Goal: Task Accomplishment & Management: Manage account settings

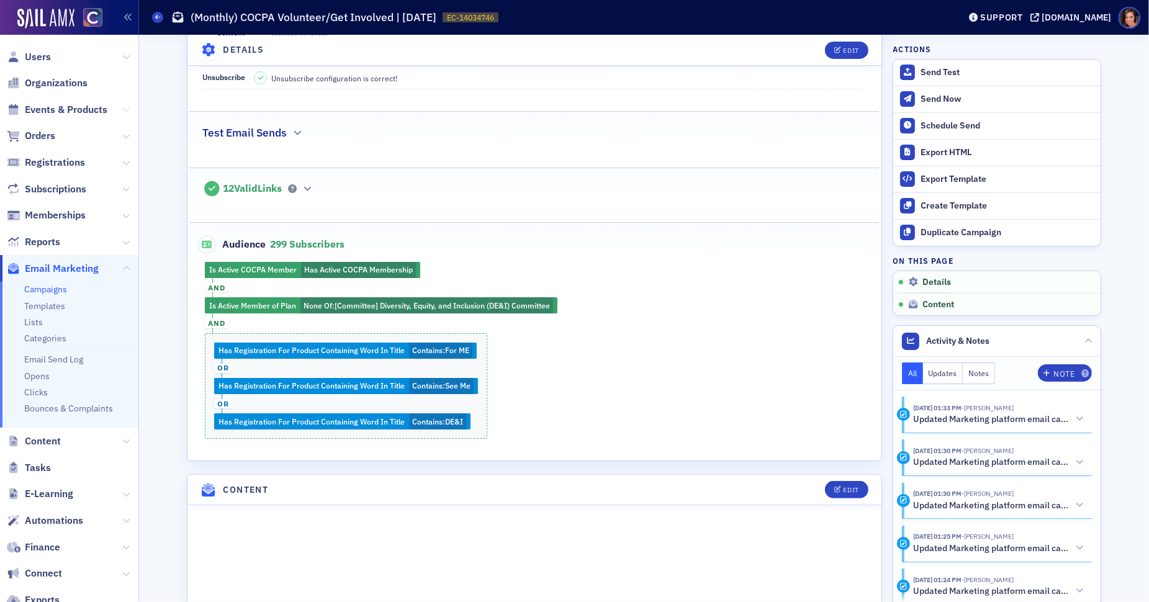
click at [125, 112] on icon at bounding box center [125, 109] width 7 height 7
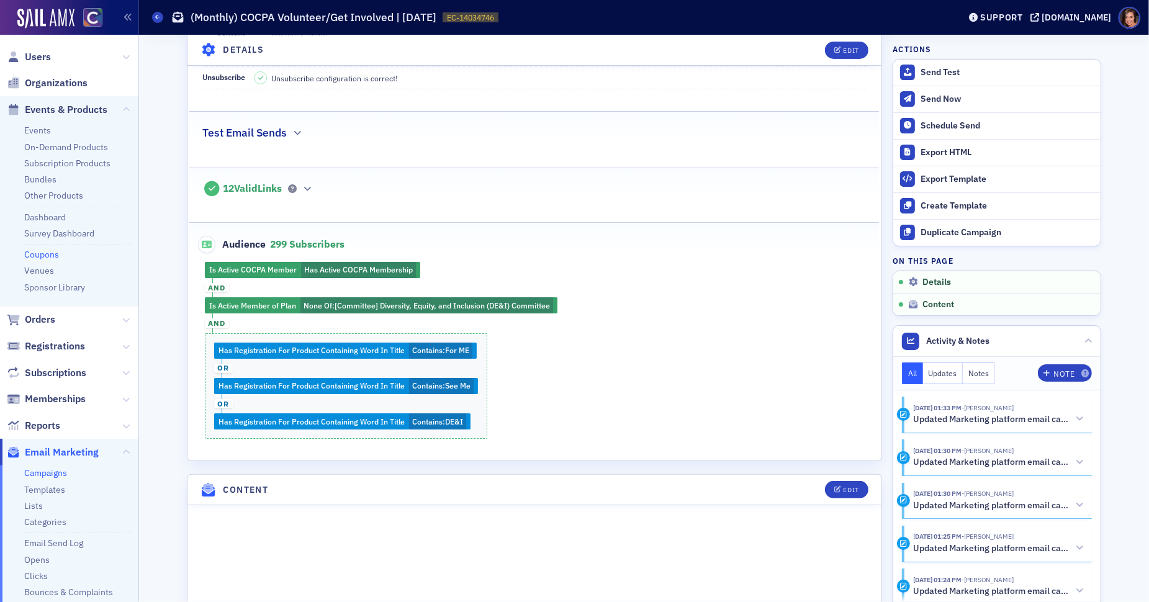
click at [50, 253] on link "Coupons" at bounding box center [41, 254] width 35 height 11
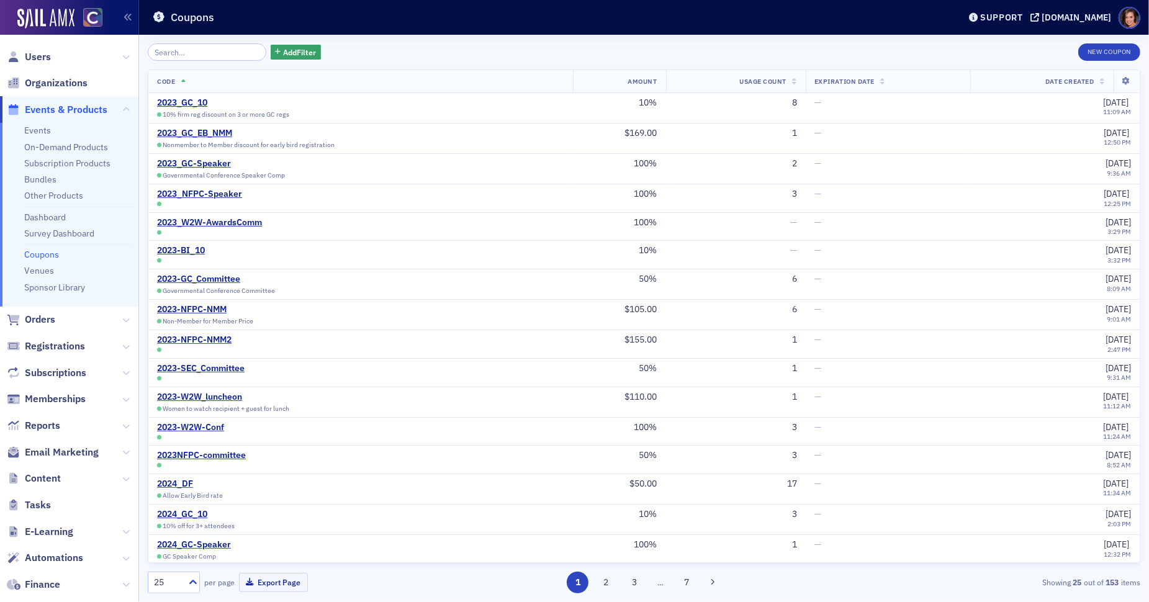
click at [215, 55] on input "search" at bounding box center [207, 51] width 119 height 17
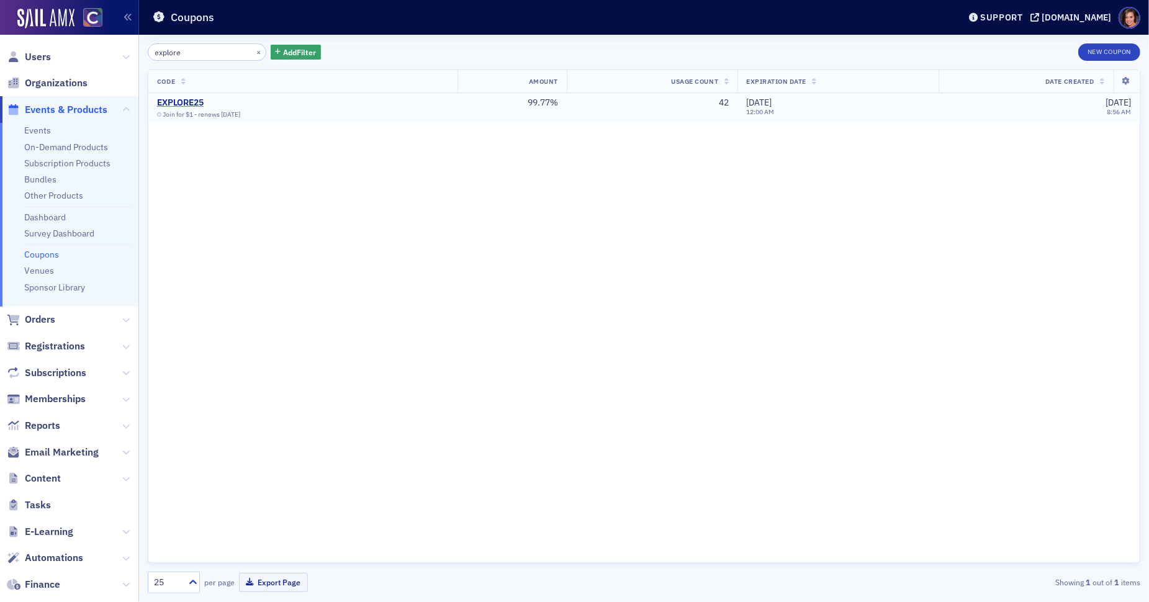
type input "explore"
click at [196, 106] on div "EXPLORE25" at bounding box center [216, 102] width 119 height 11
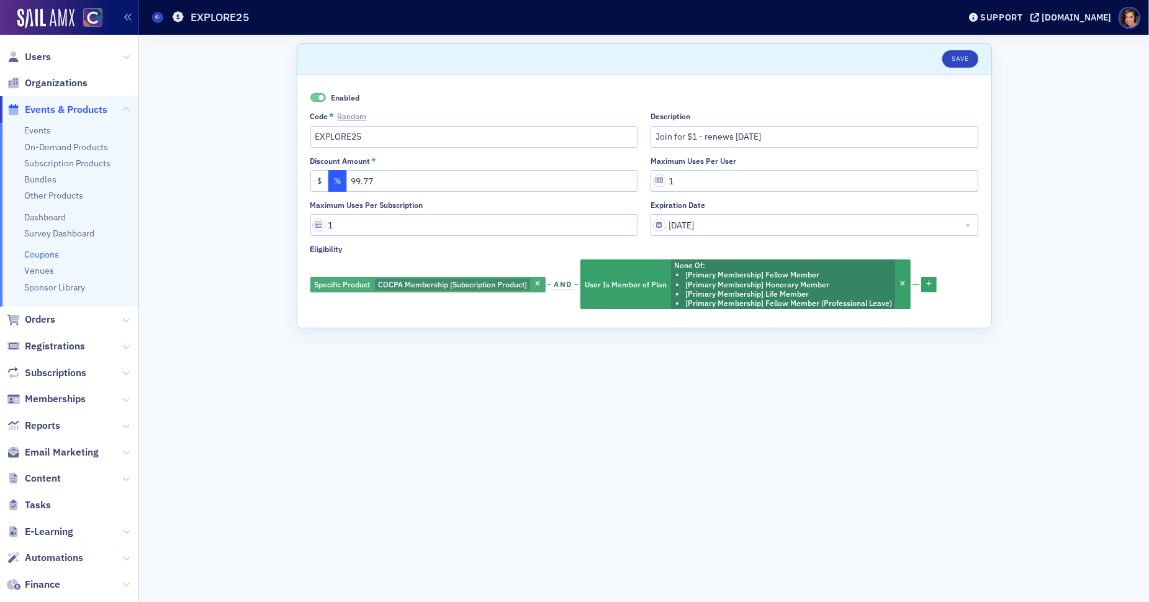
click at [417, 286] on span "COCPA Membership [Subscription Product]" at bounding box center [452, 284] width 149 height 10
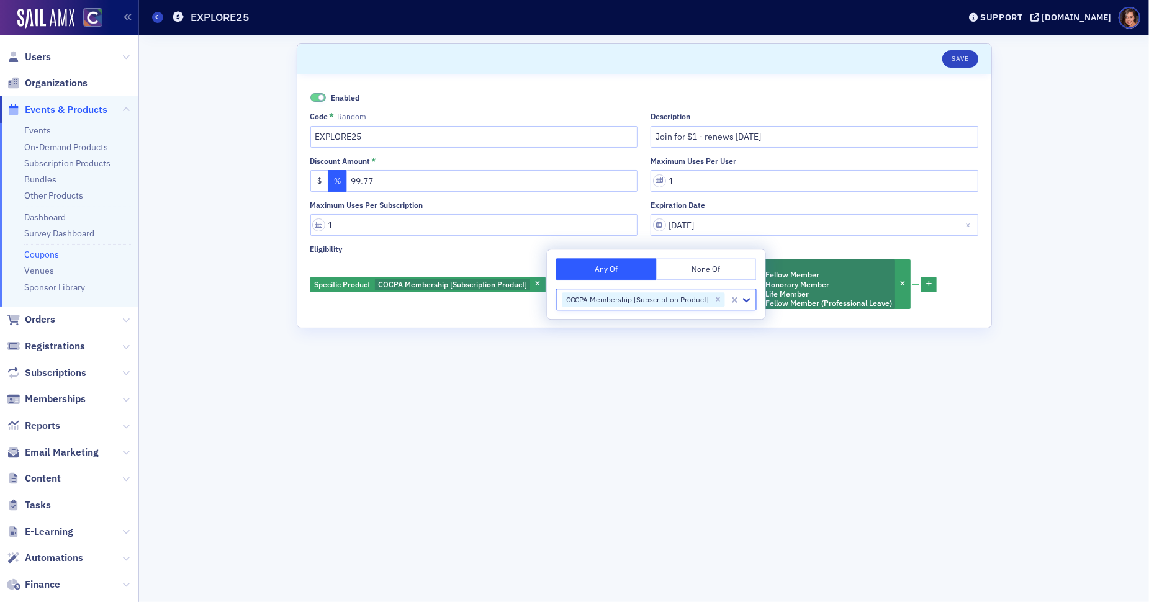
click at [428, 332] on form "Scroll to Save Enabled Code * Random EXPLORE25 Description Join for $1 - renews…" at bounding box center [644, 318] width 695 height 550
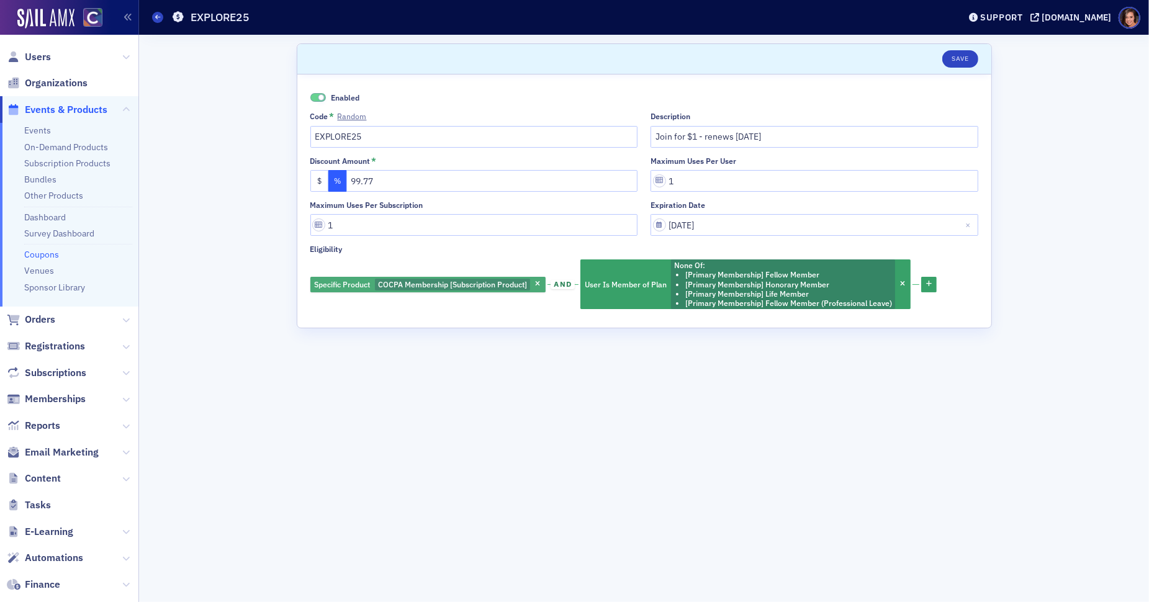
click at [482, 287] on span "COCPA Membership [Subscription Product]" at bounding box center [452, 284] width 149 height 10
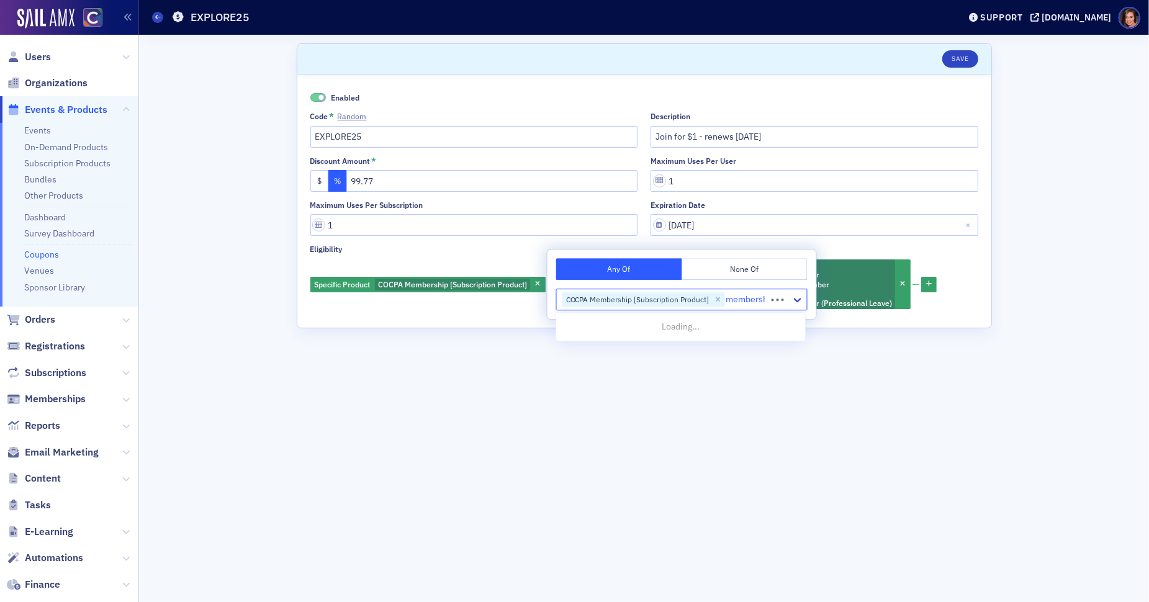
type input "membership"
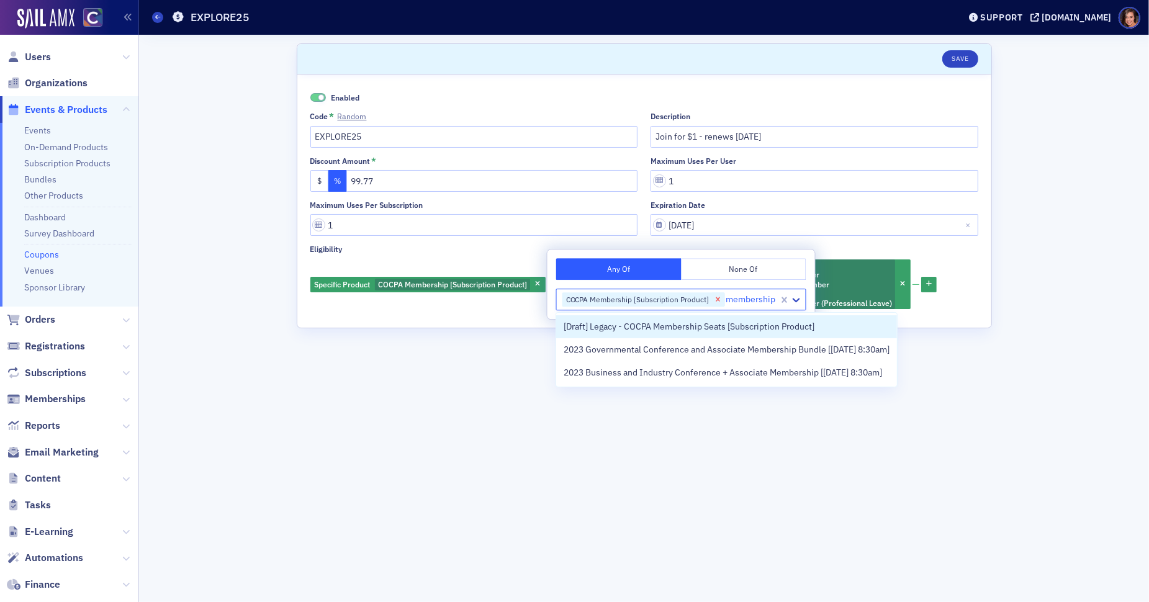
click at [716, 299] on icon "Remove COCPA Membership [Subscription Product]" at bounding box center [718, 299] width 4 height 4
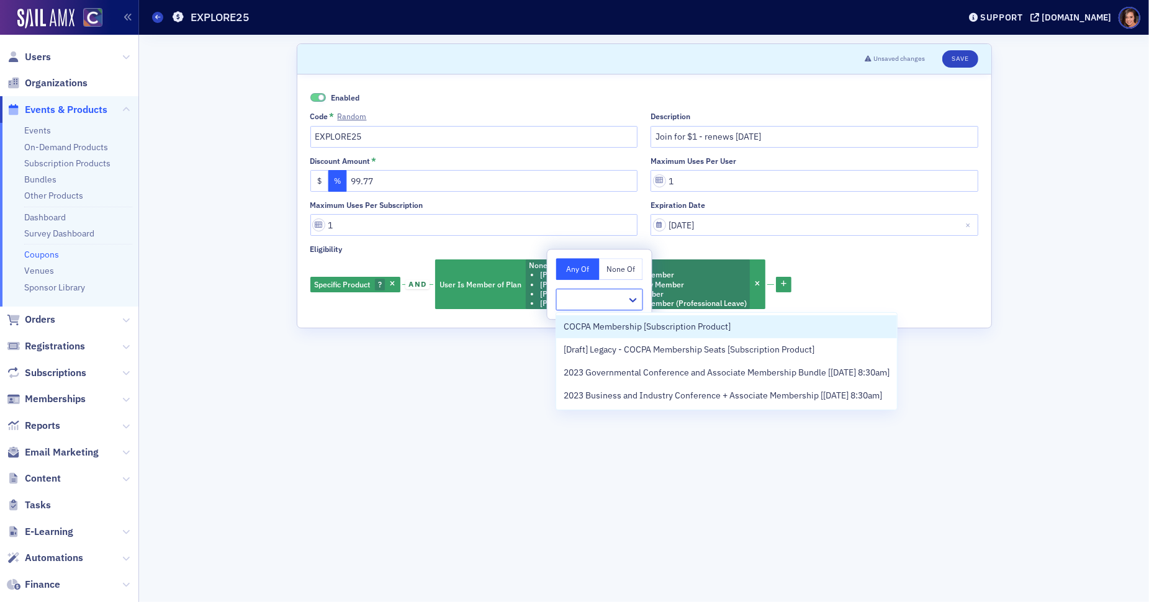
click at [589, 291] on div at bounding box center [592, 300] width 70 height 18
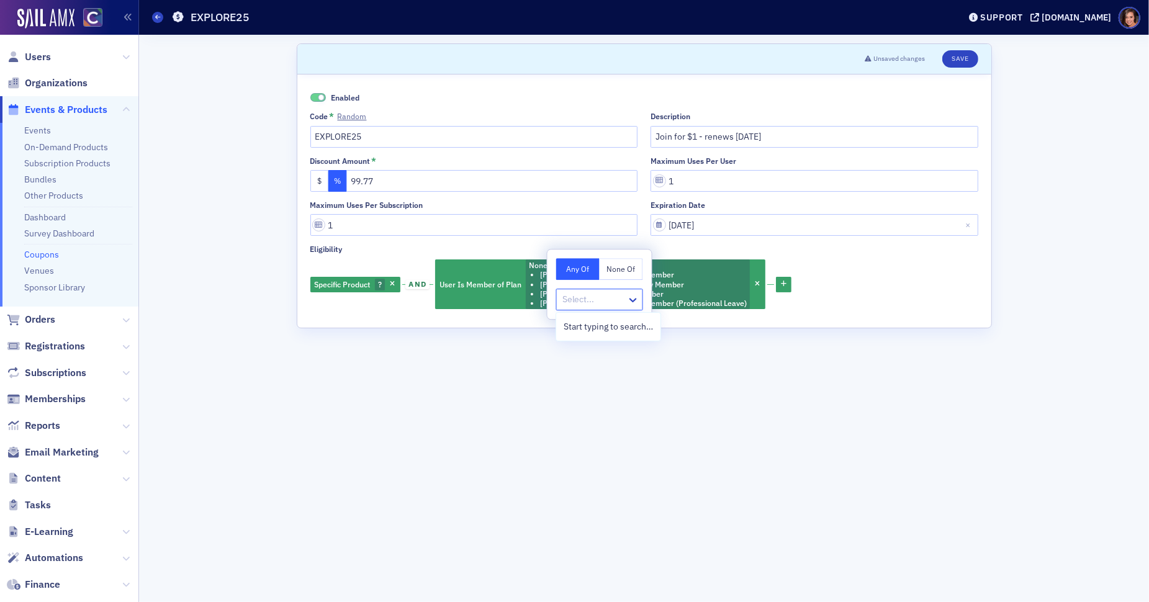
click at [589, 291] on div "Select..." at bounding box center [592, 300] width 70 height 18
click at [602, 304] on div at bounding box center [593, 300] width 65 height 16
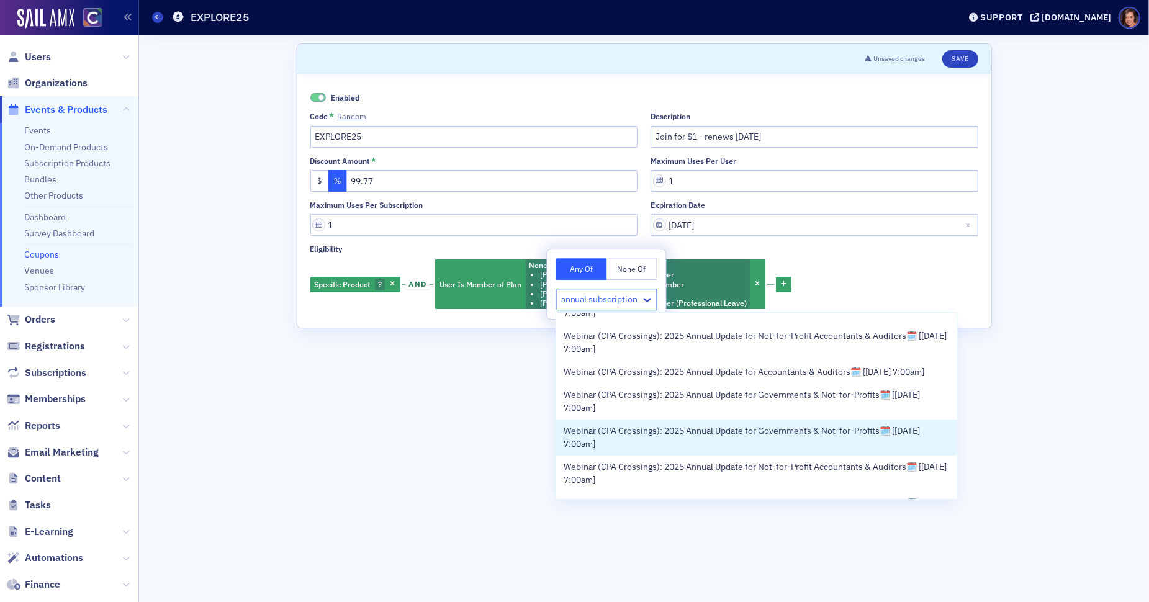
scroll to position [1176, 0]
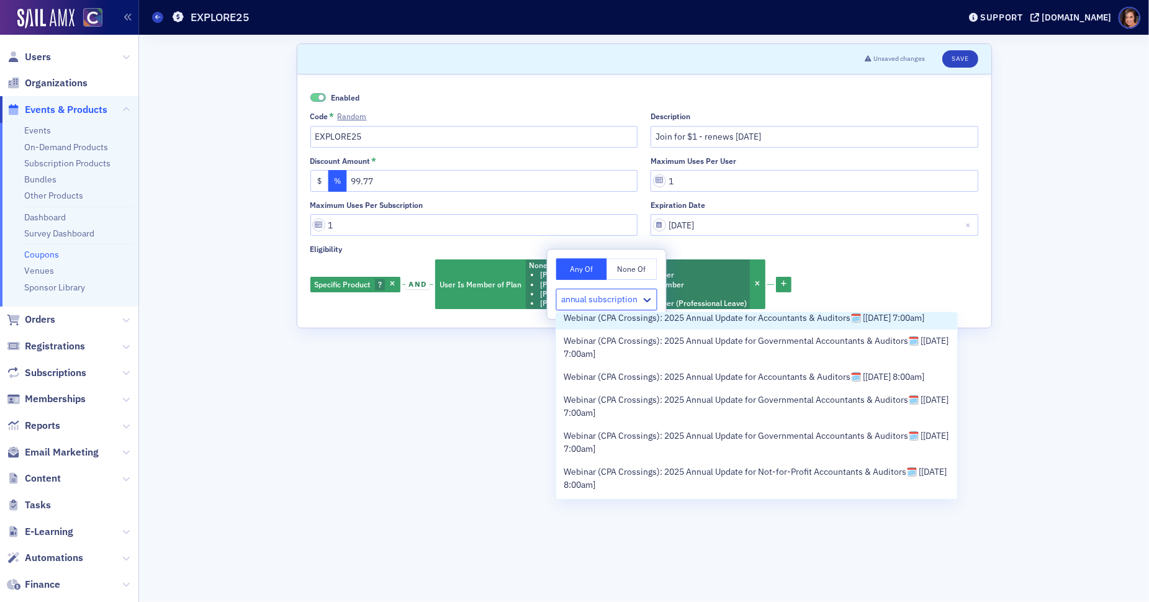
click at [595, 301] on input "annual subscription" at bounding box center [600, 299] width 79 height 13
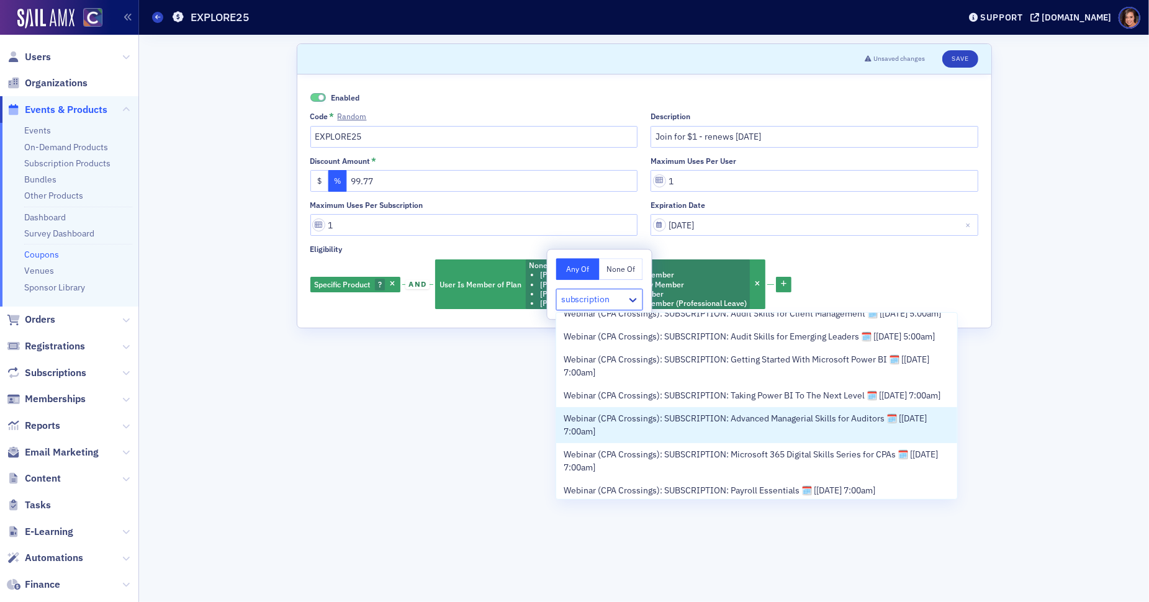
scroll to position [510, 0]
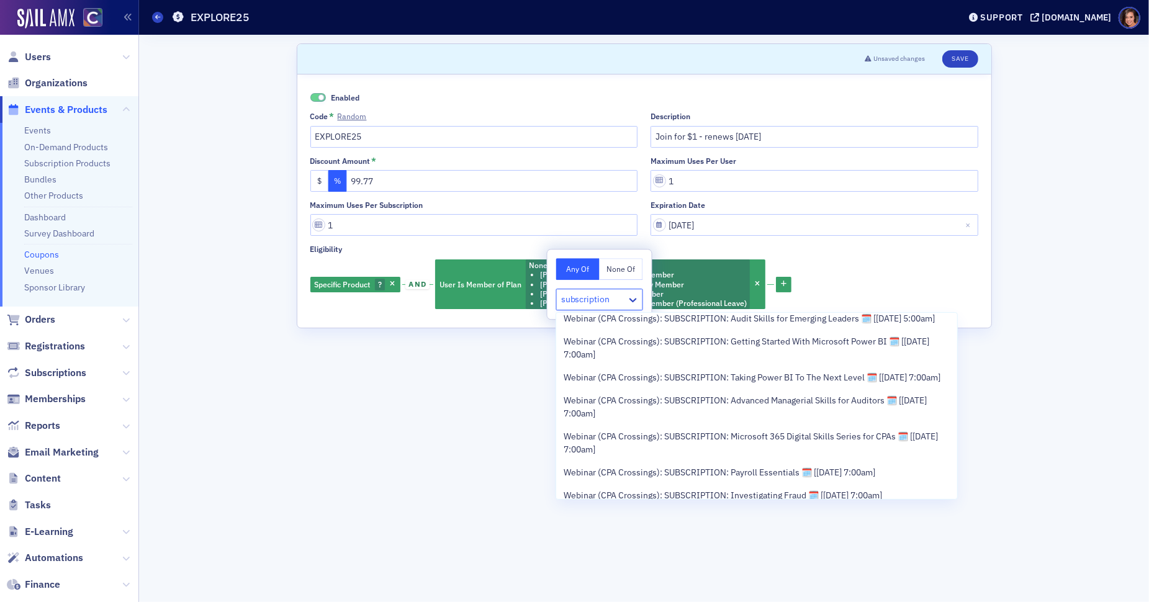
click at [581, 304] on input "subscription" at bounding box center [586, 299] width 51 height 13
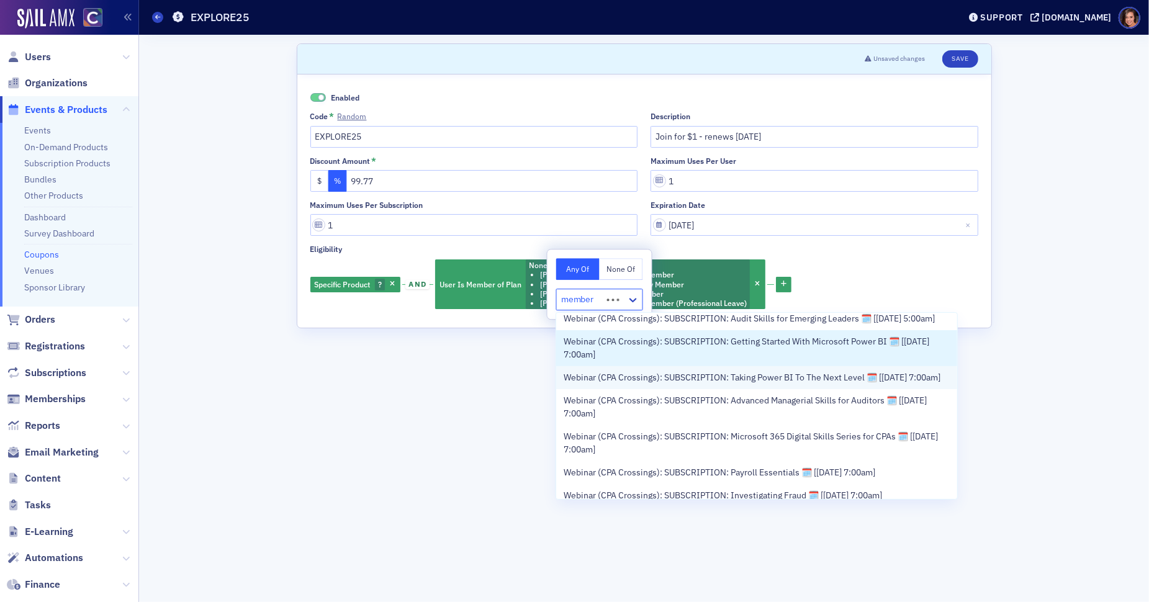
scroll to position [484, 0]
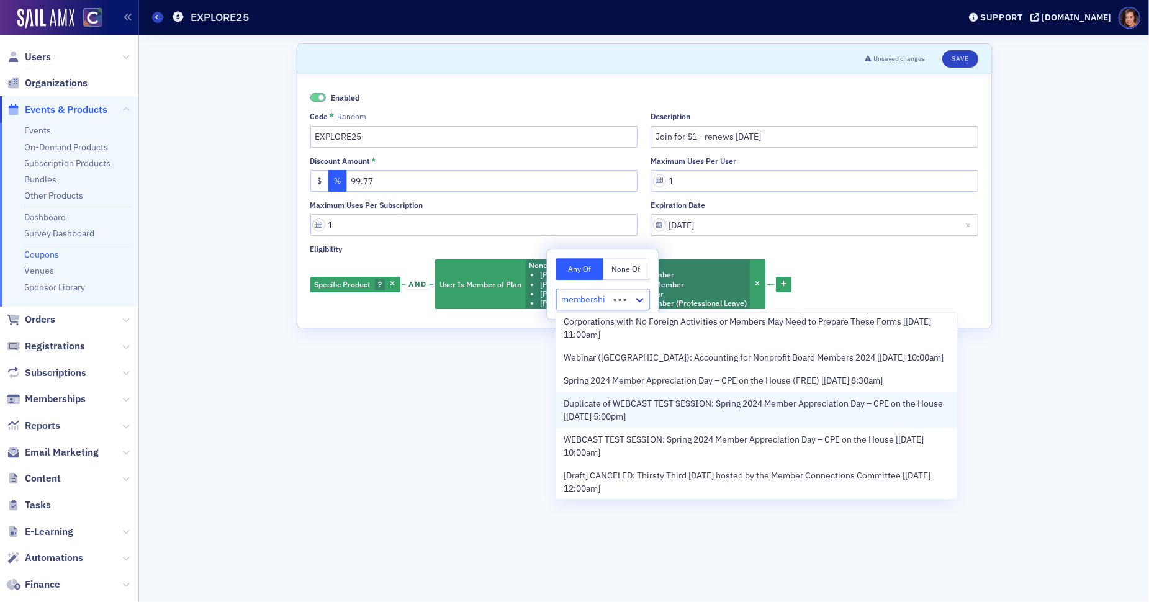
type input "membership"
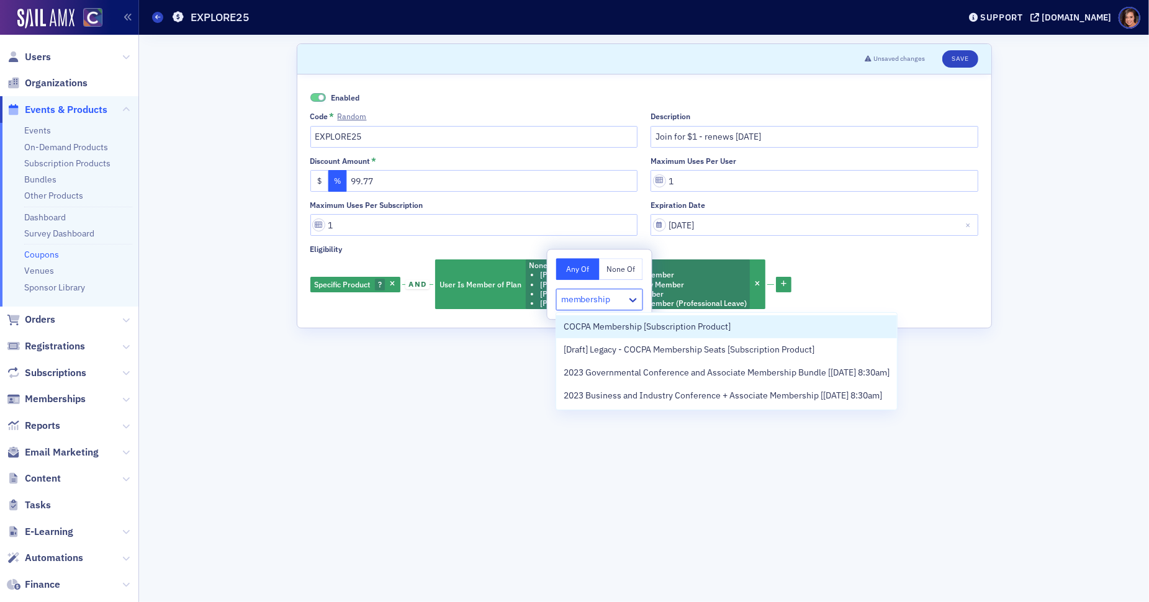
scroll to position [0, 0]
click at [618, 300] on div at bounding box center [593, 300] width 65 height 16
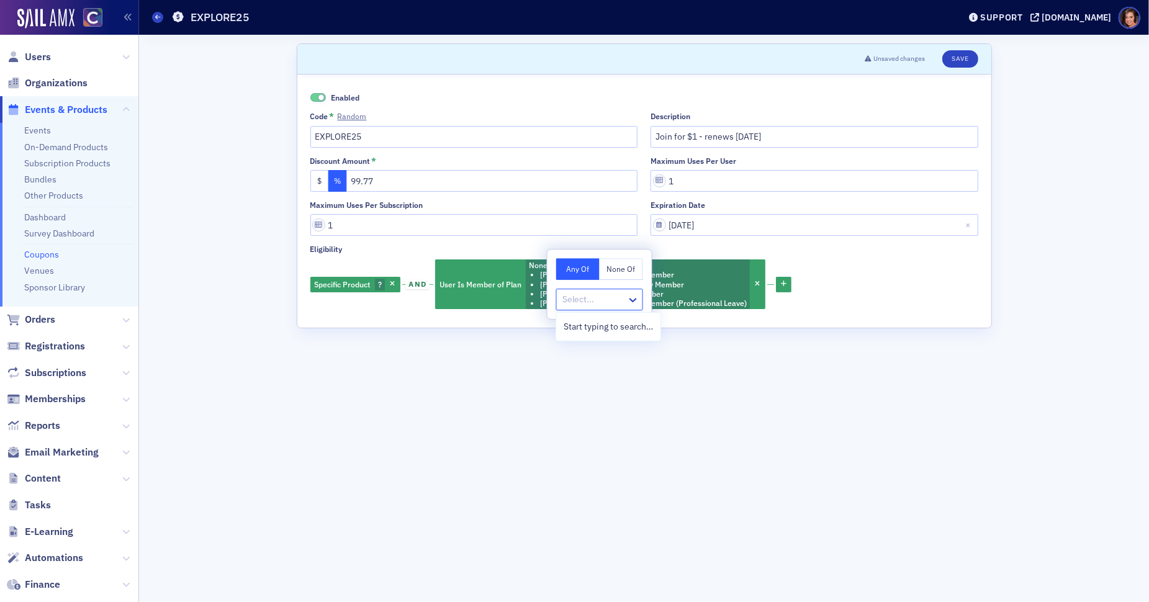
click at [618, 300] on div at bounding box center [593, 300] width 65 height 16
click at [328, 287] on span "Specific Product" at bounding box center [343, 284] width 56 height 10
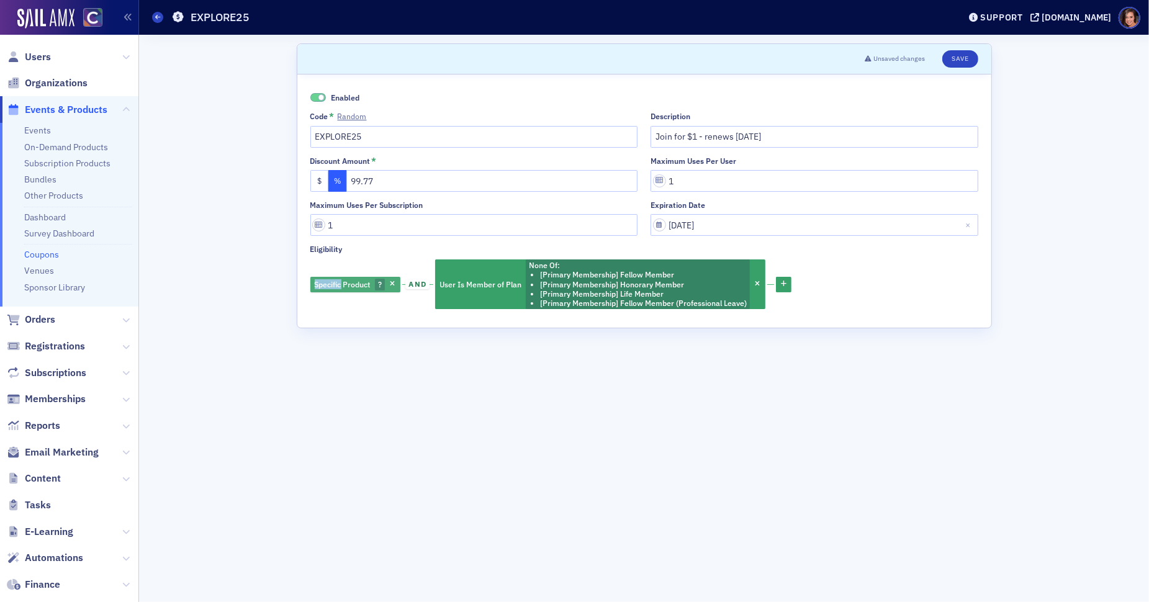
click at [328, 286] on span "Specific Product" at bounding box center [343, 284] width 56 height 10
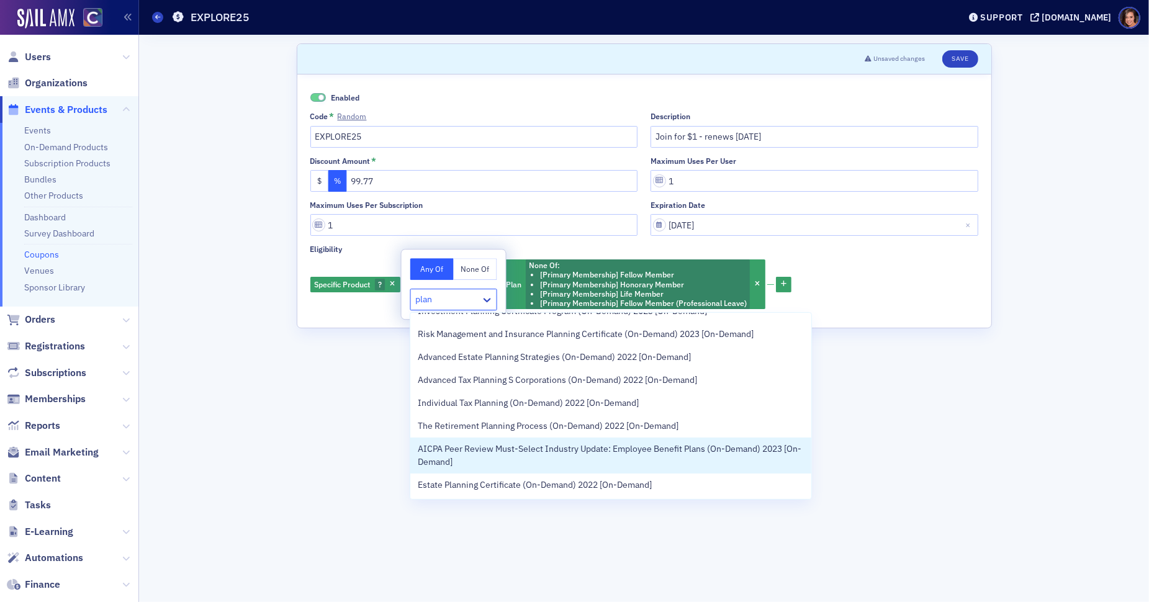
scroll to position [1072, 0]
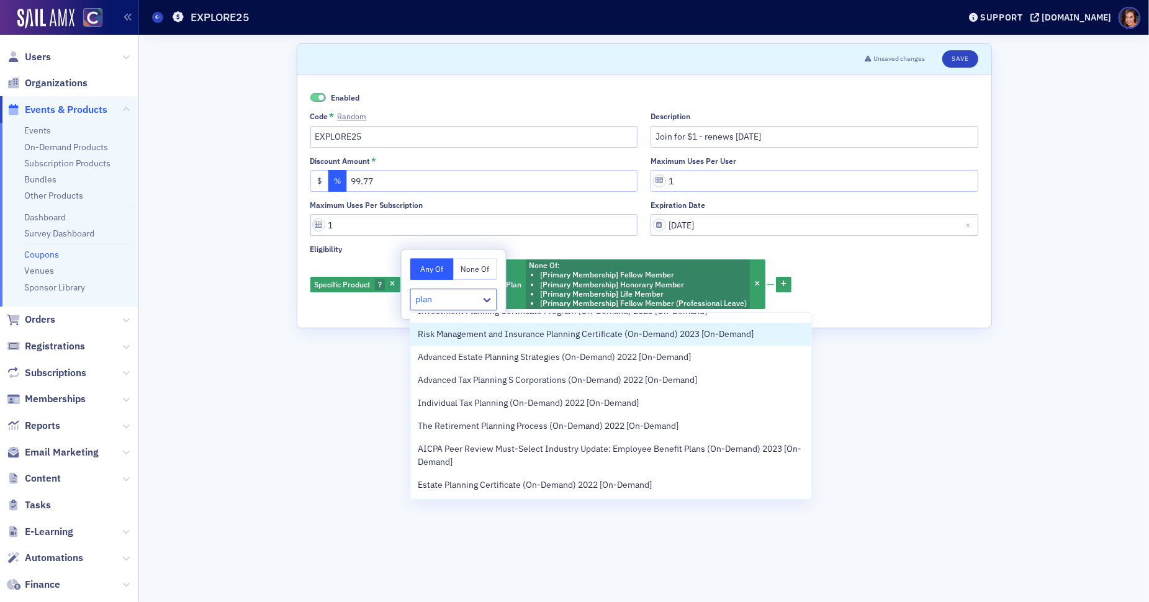
click at [425, 295] on input "plan" at bounding box center [424, 299] width 19 height 13
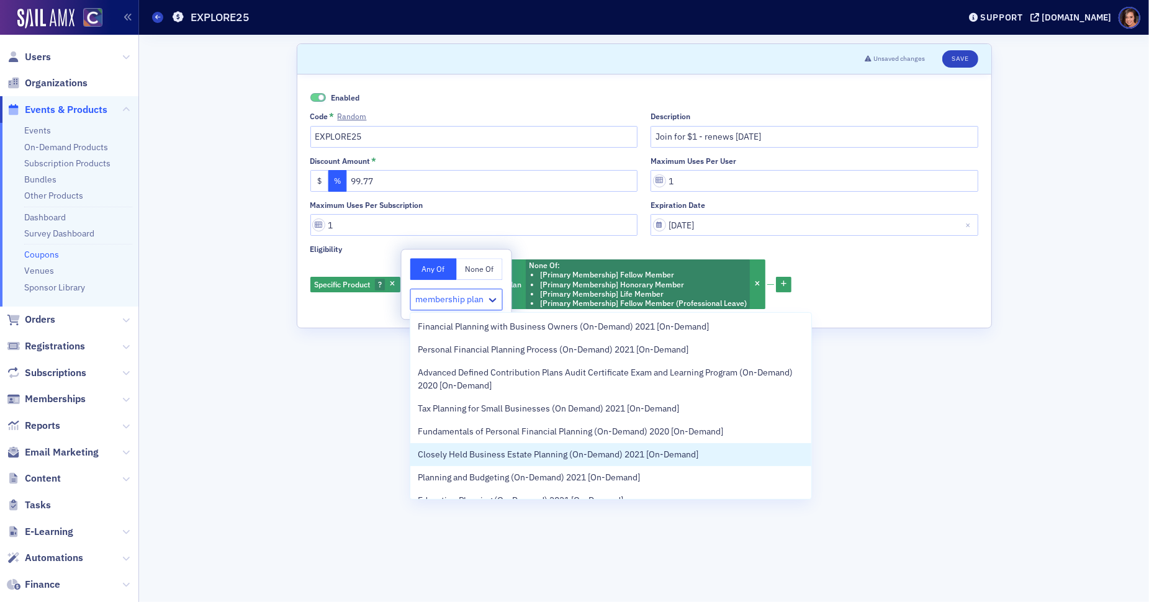
scroll to position [1059, 0]
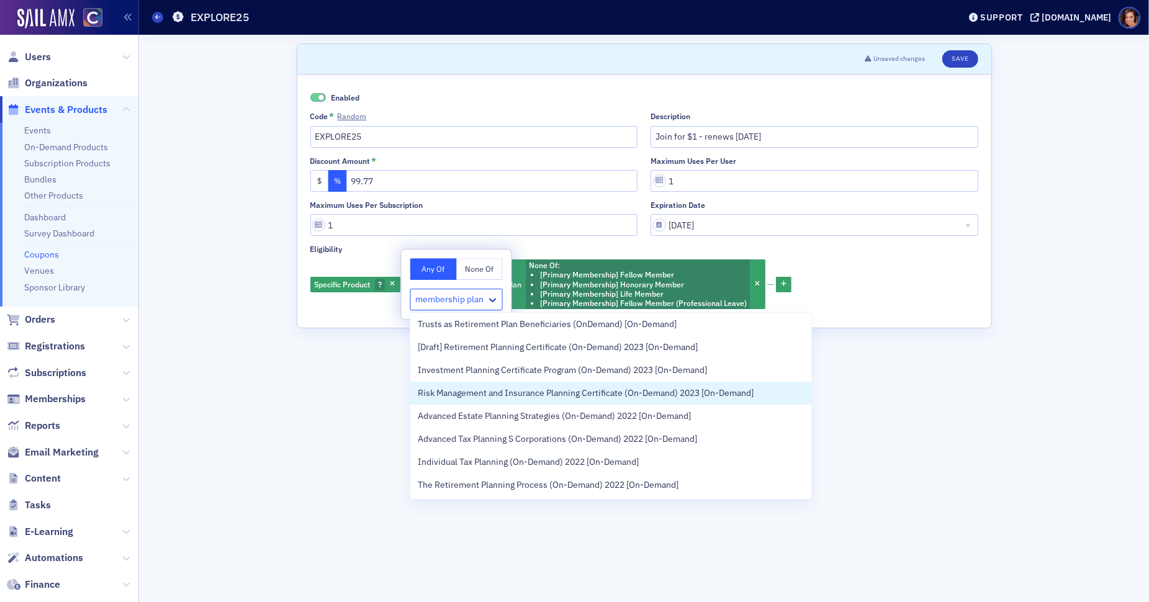
type input "membership plan"
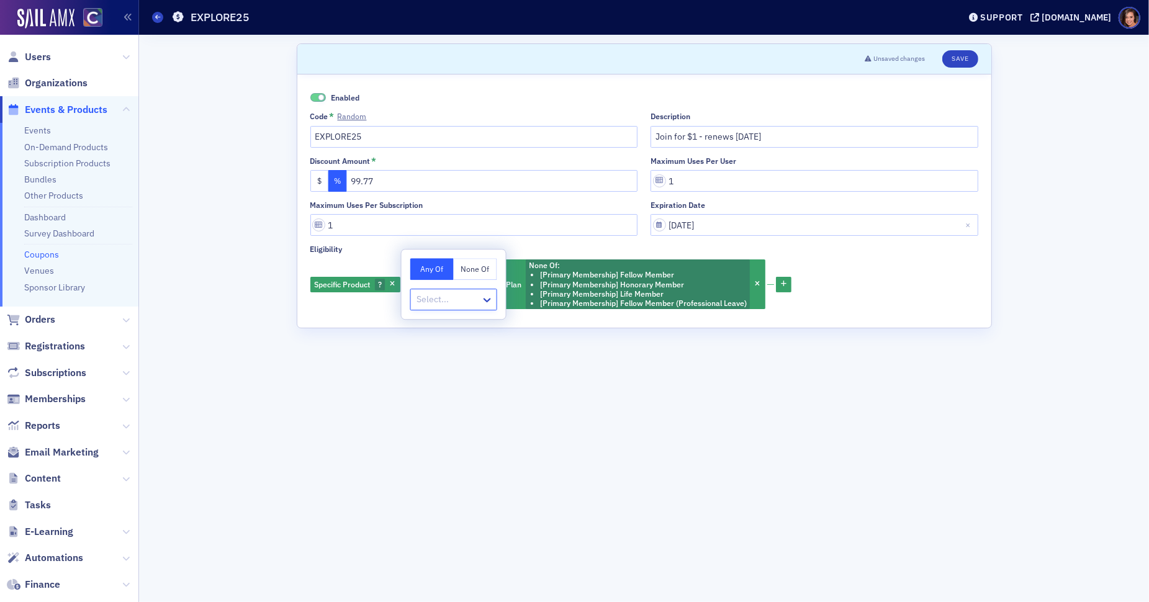
click at [374, 376] on form "Scroll to Unsaved changes Save Enabled Code * Random EXPLORE25 Description Join…" at bounding box center [644, 318] width 695 height 550
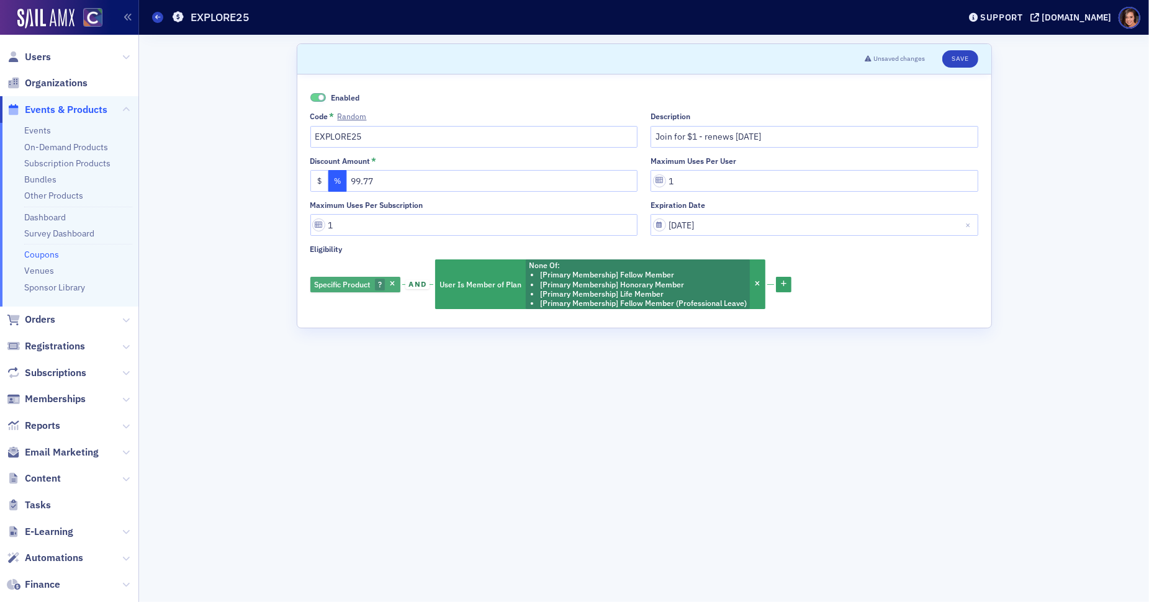
click at [372, 281] on span "Specific Product" at bounding box center [342, 285] width 60 height 12
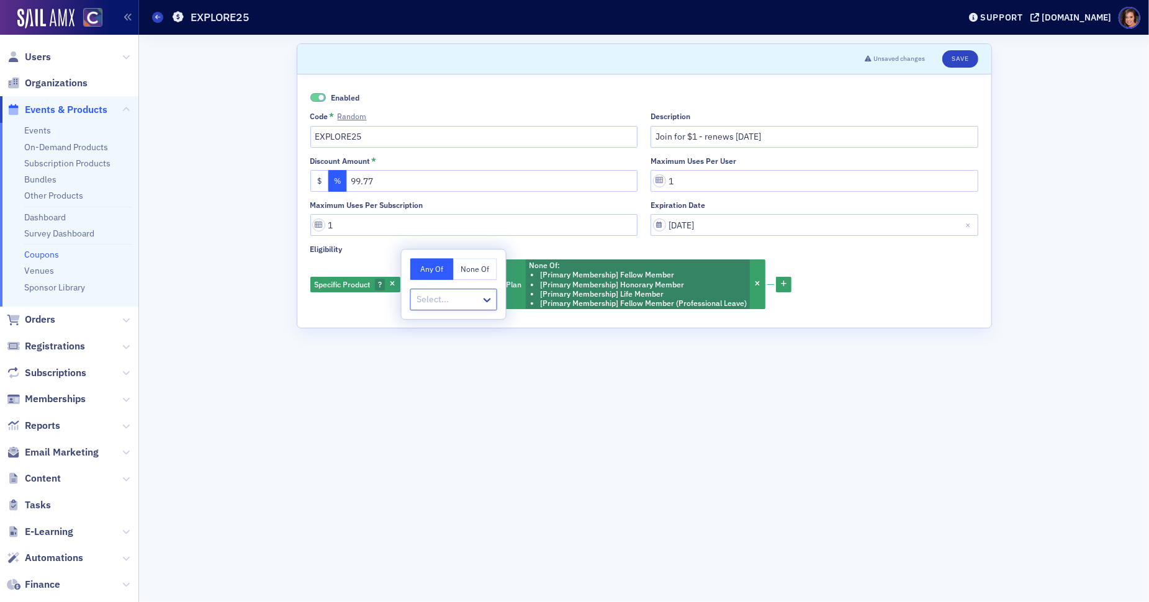
click at [363, 305] on div "Specific Product ? and User Is Member of Plan None Of : [Primary Membership] Fe…" at bounding box center [644, 285] width 668 height 52
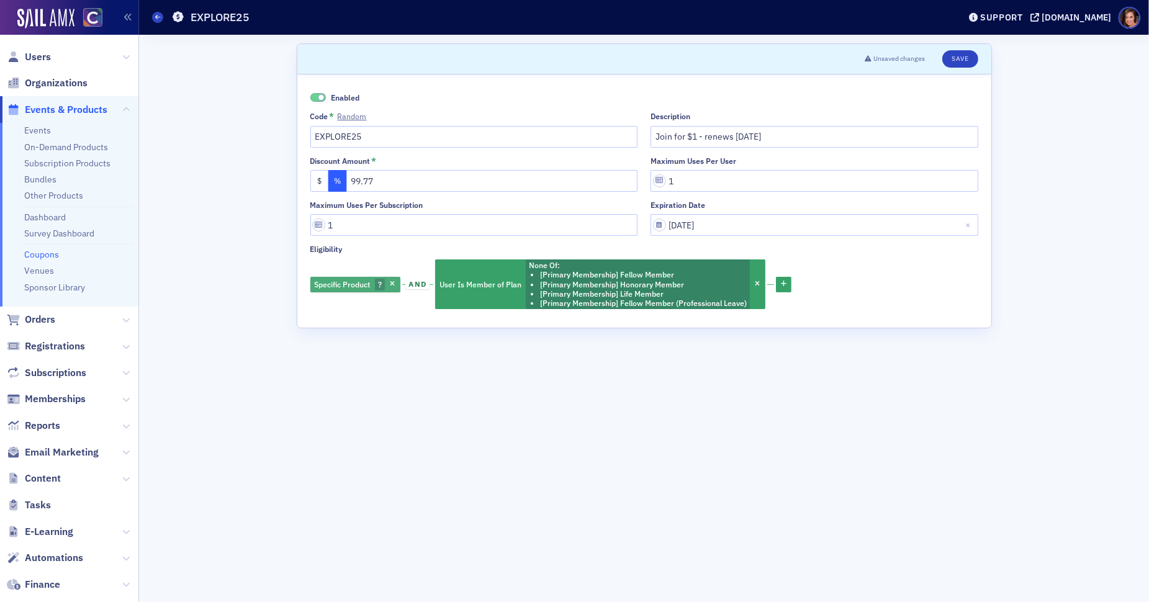
click at [340, 284] on span "Specific Product" at bounding box center [343, 284] width 56 height 10
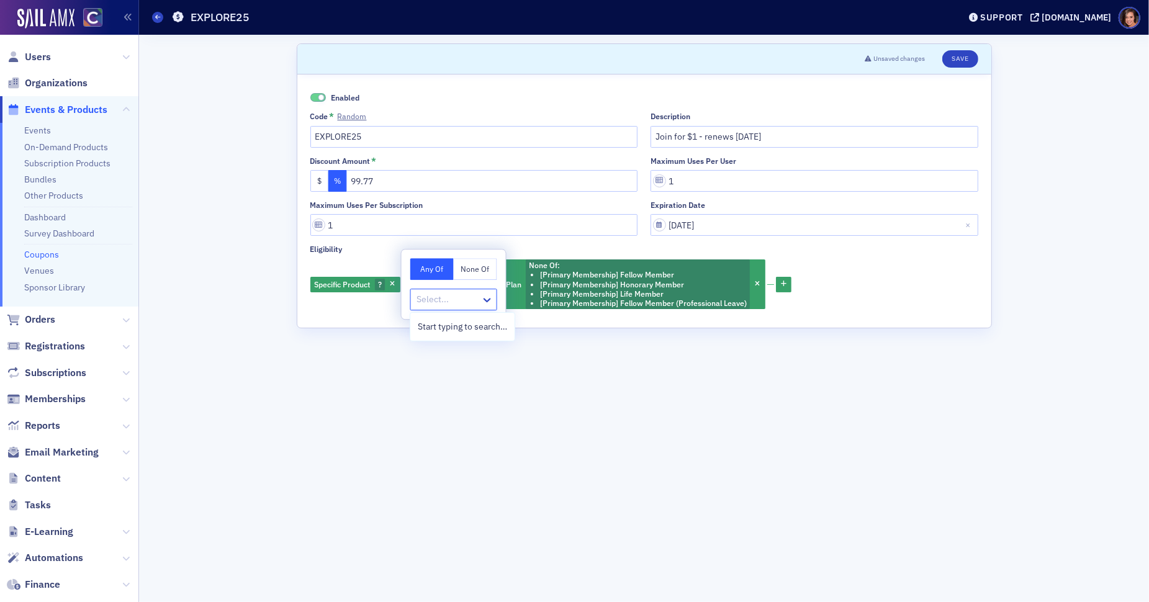
click at [441, 294] on div at bounding box center [447, 300] width 65 height 16
click at [393, 288] on span "button" at bounding box center [392, 284] width 11 height 11
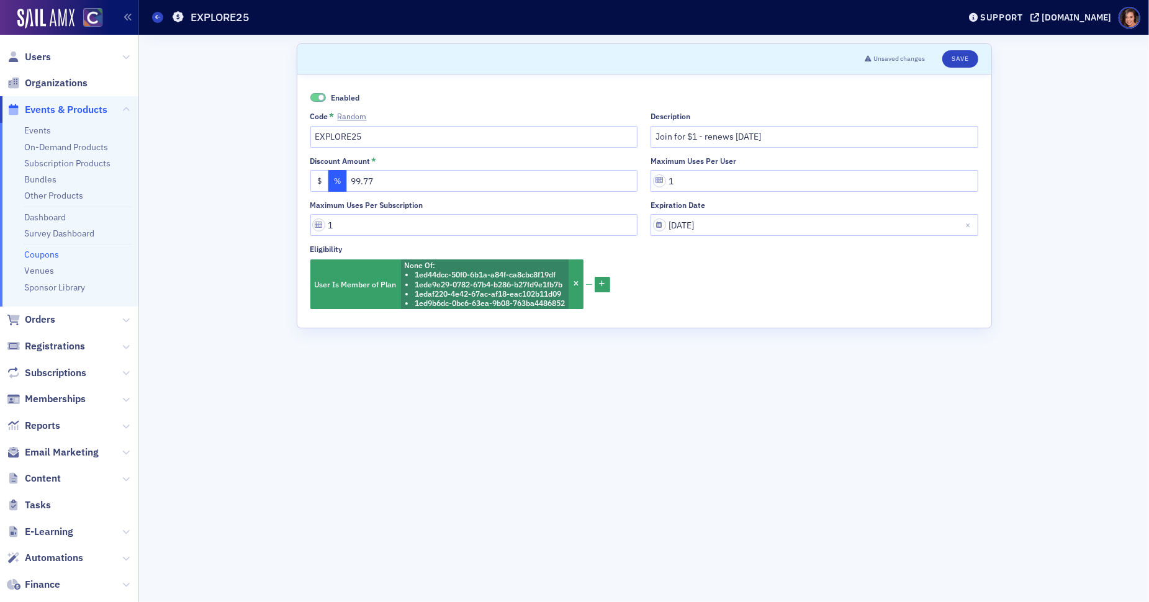
click at [614, 282] on div "User Is Member of Plan None Of : 1ed44dcc-50f0-6b1a-a84f-ca8cbc8f19df 1ede9e29-…" at bounding box center [644, 285] width 668 height 52
click at [610, 282] on button "button" at bounding box center [603, 285] width 16 height 16
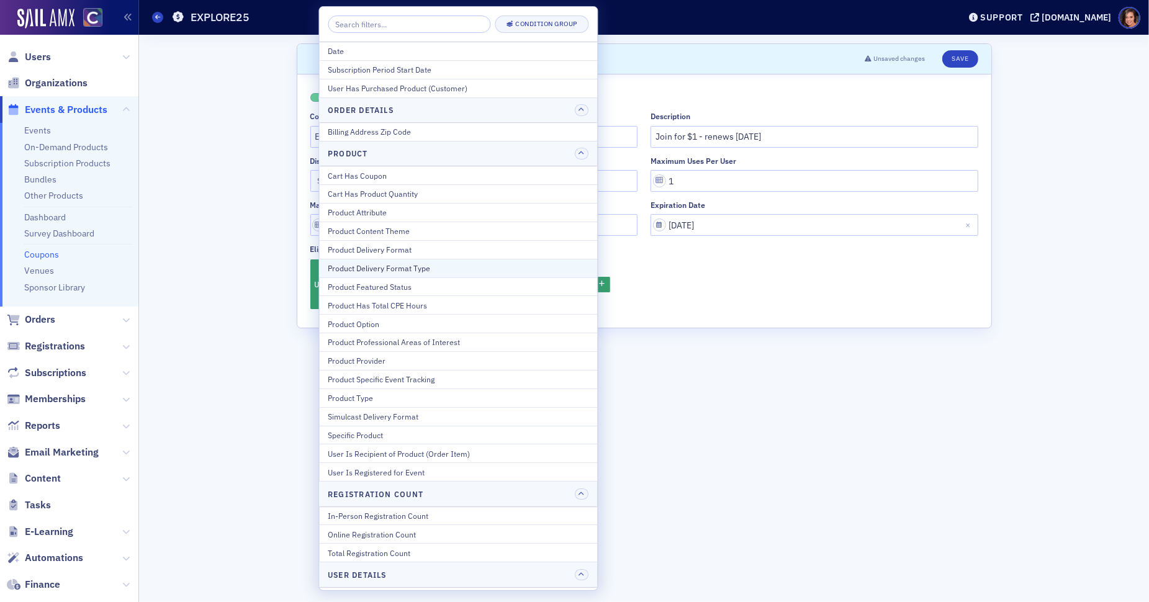
click at [525, 268] on div "Product Delivery Format Type" at bounding box center [458, 268] width 261 height 11
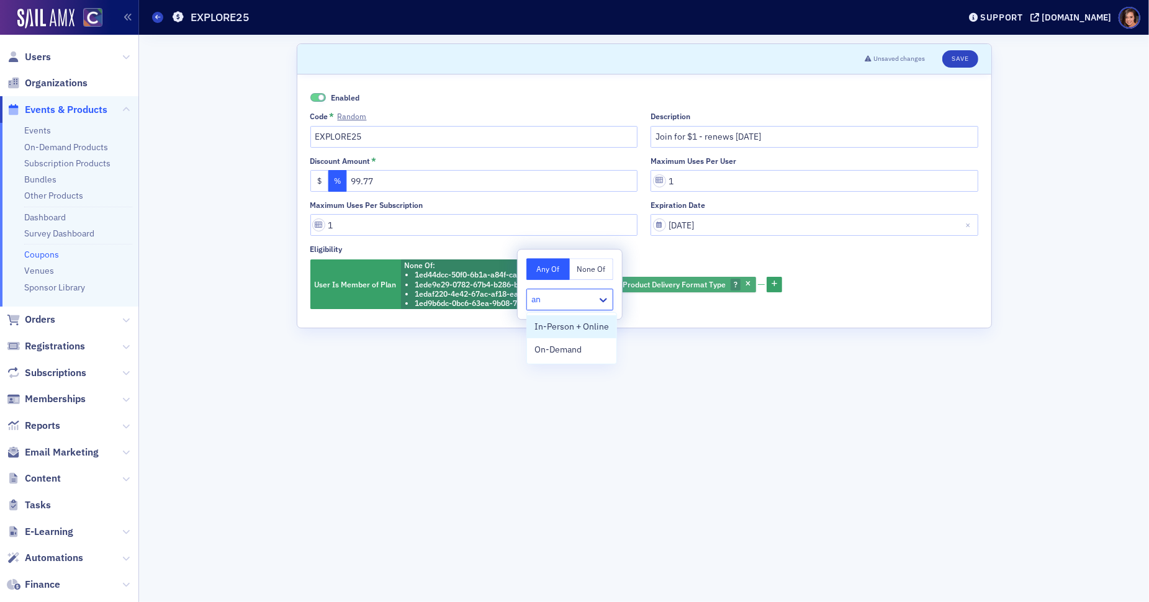
type input "an"
click at [754, 279] on button "button" at bounding box center [748, 284] width 11 height 11
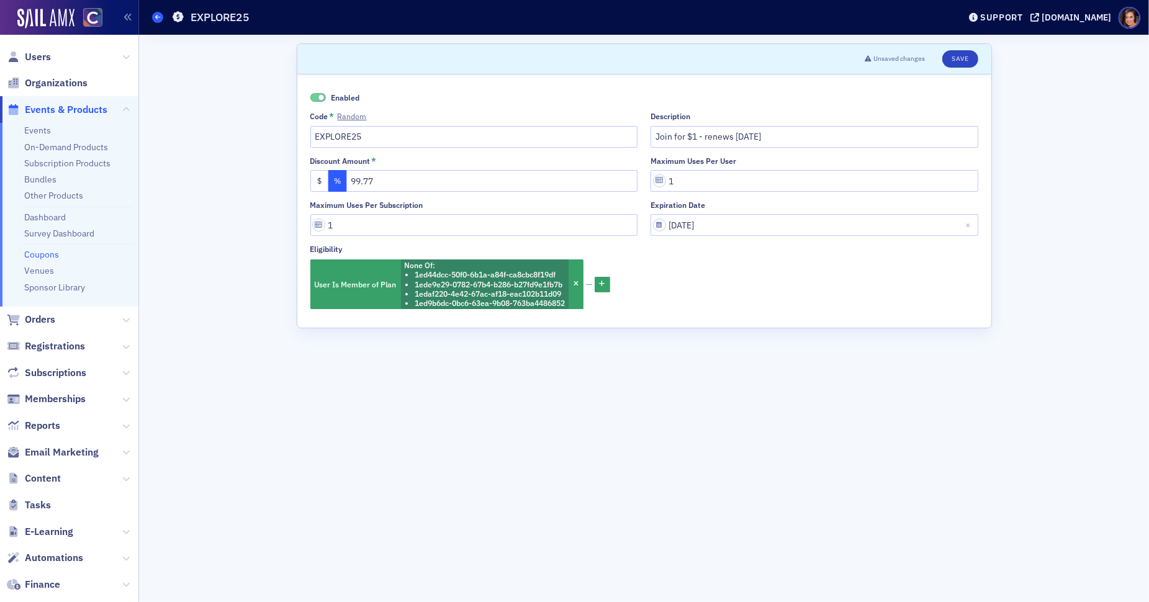
click at [154, 16] on span at bounding box center [157, 17] width 11 height 11
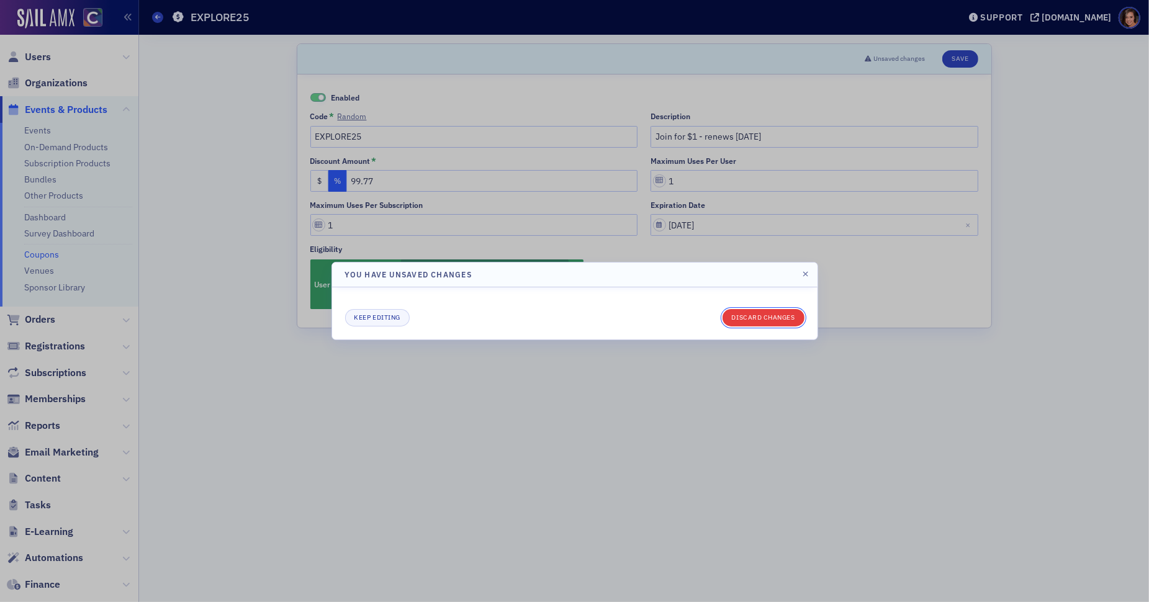
click at [774, 319] on button "Discard changes" at bounding box center [764, 317] width 82 height 17
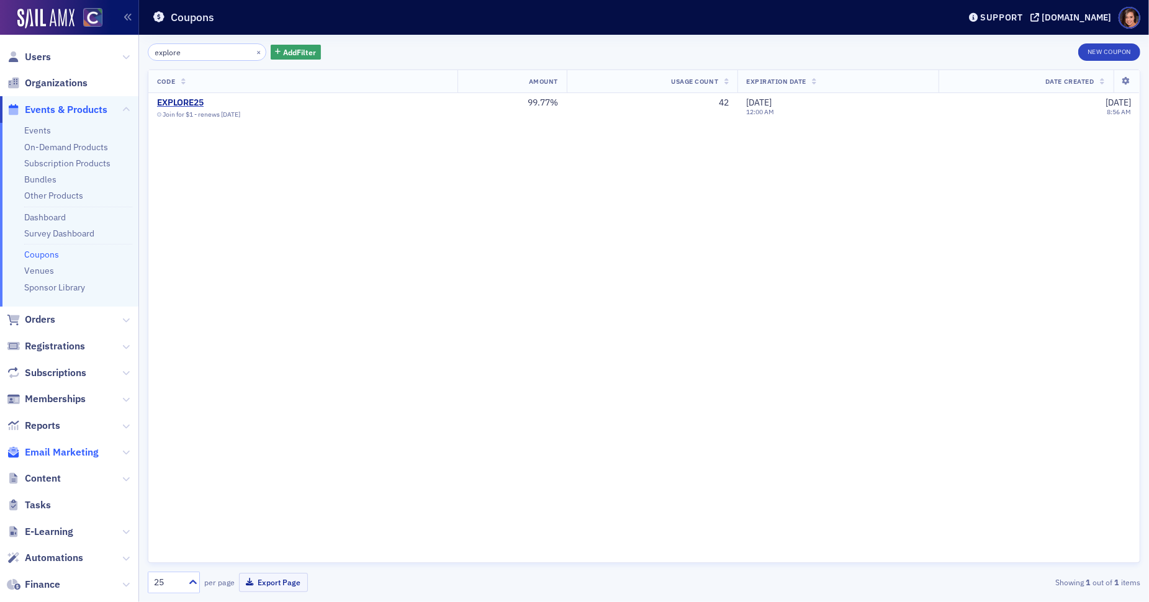
click at [75, 448] on span "Email Marketing" at bounding box center [62, 453] width 74 height 14
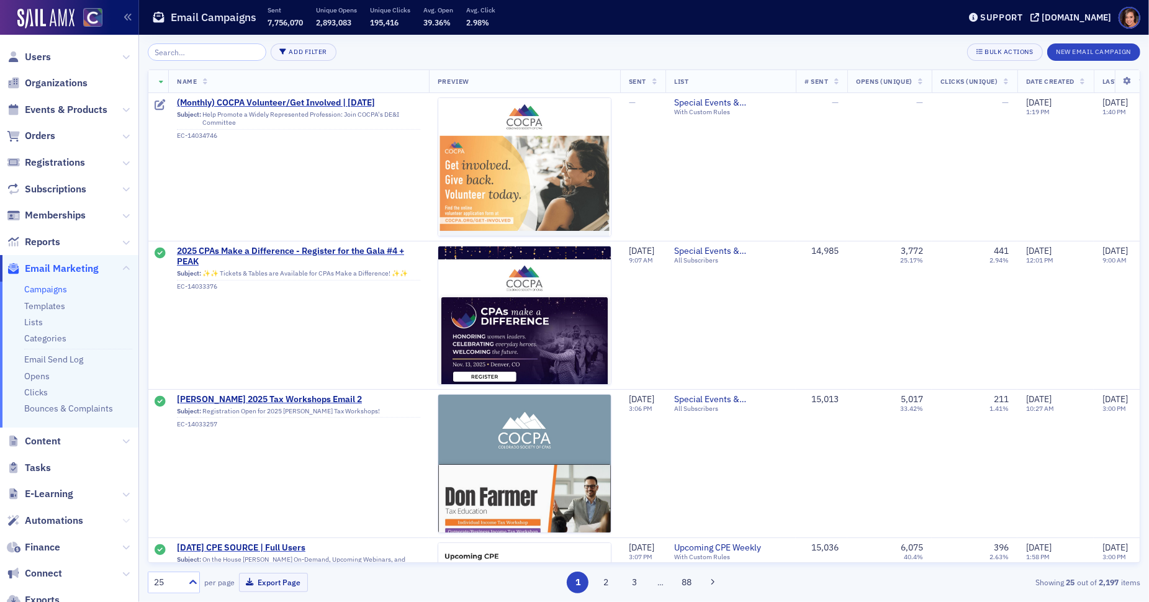
click at [124, 520] on icon at bounding box center [125, 520] width 7 height 7
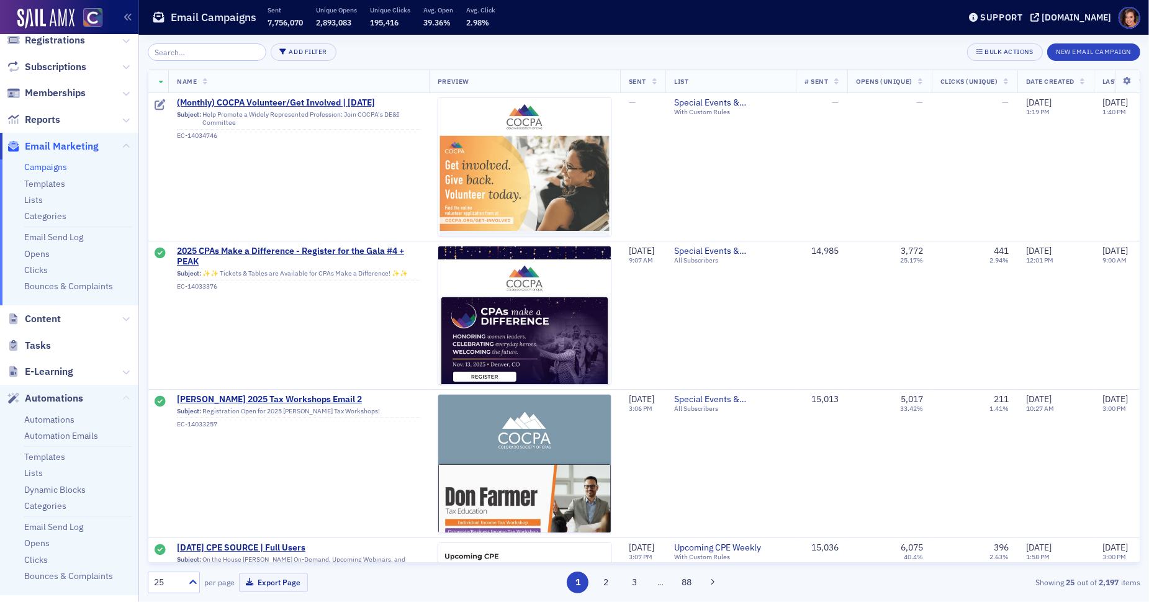
scroll to position [125, 0]
click at [87, 433] on link "Automation Emails" at bounding box center [61, 433] width 74 height 11
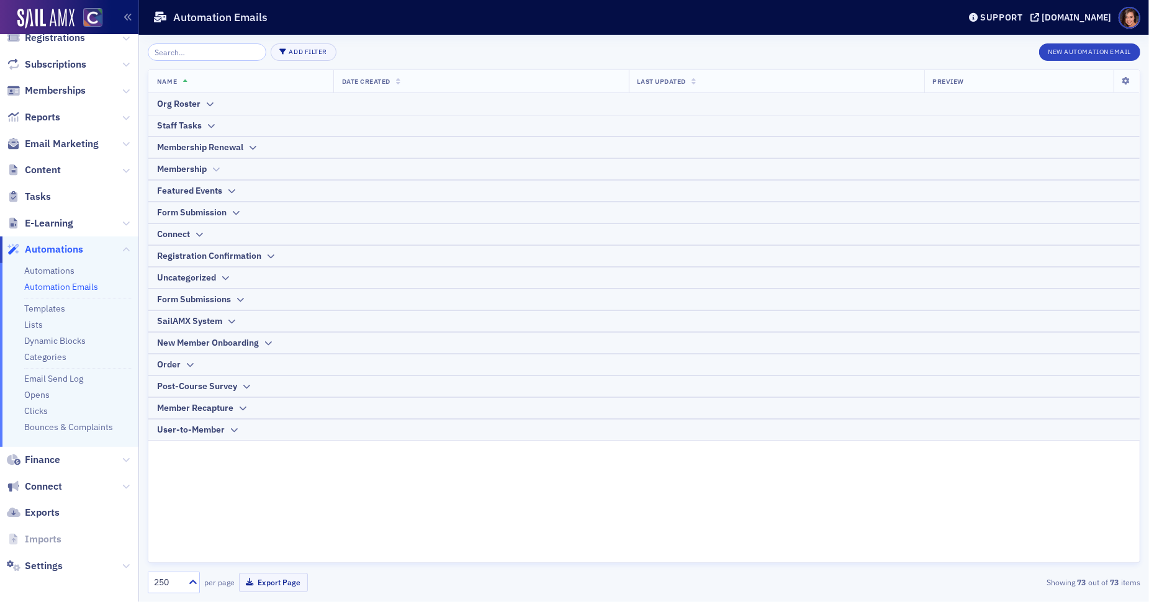
click at [213, 170] on icon at bounding box center [215, 169] width 9 height 7
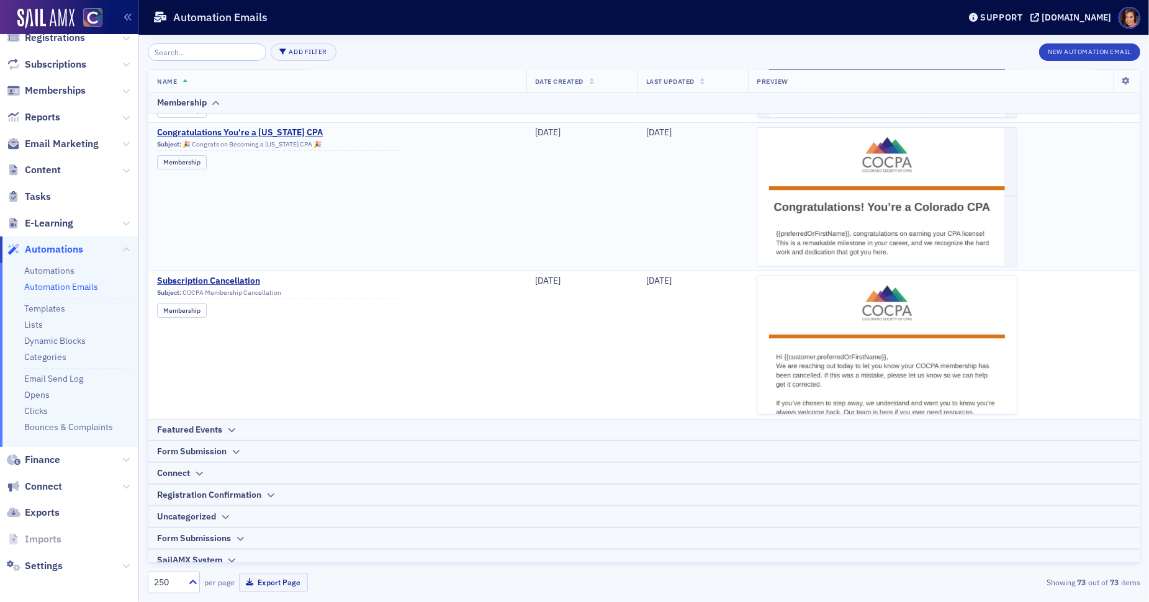
scroll to position [322, 0]
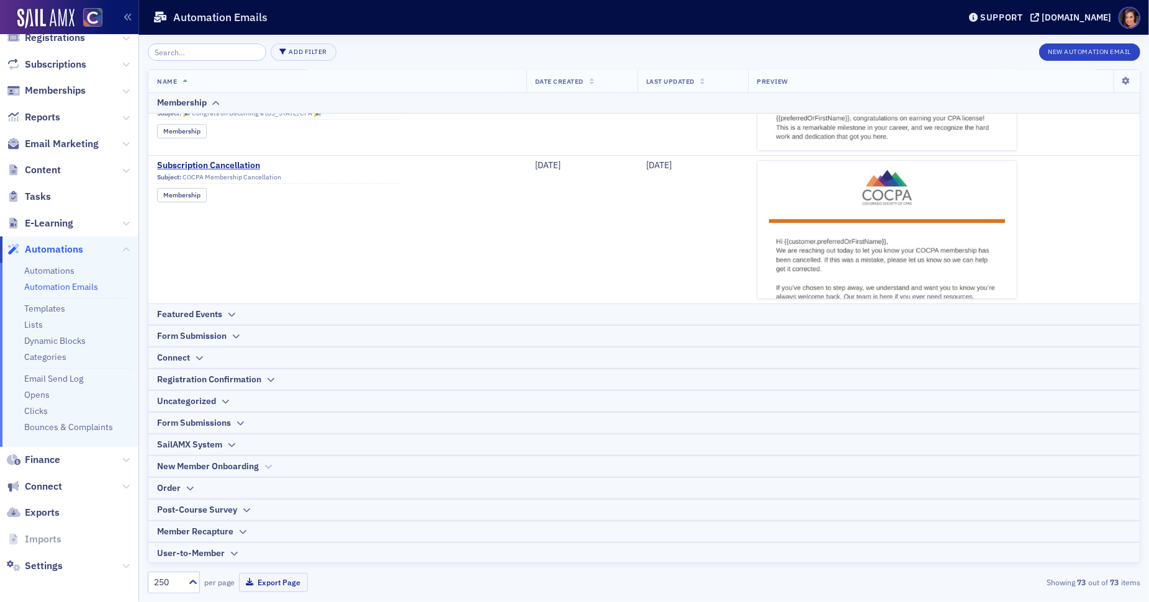
click at [268, 467] on icon at bounding box center [267, 466] width 9 height 7
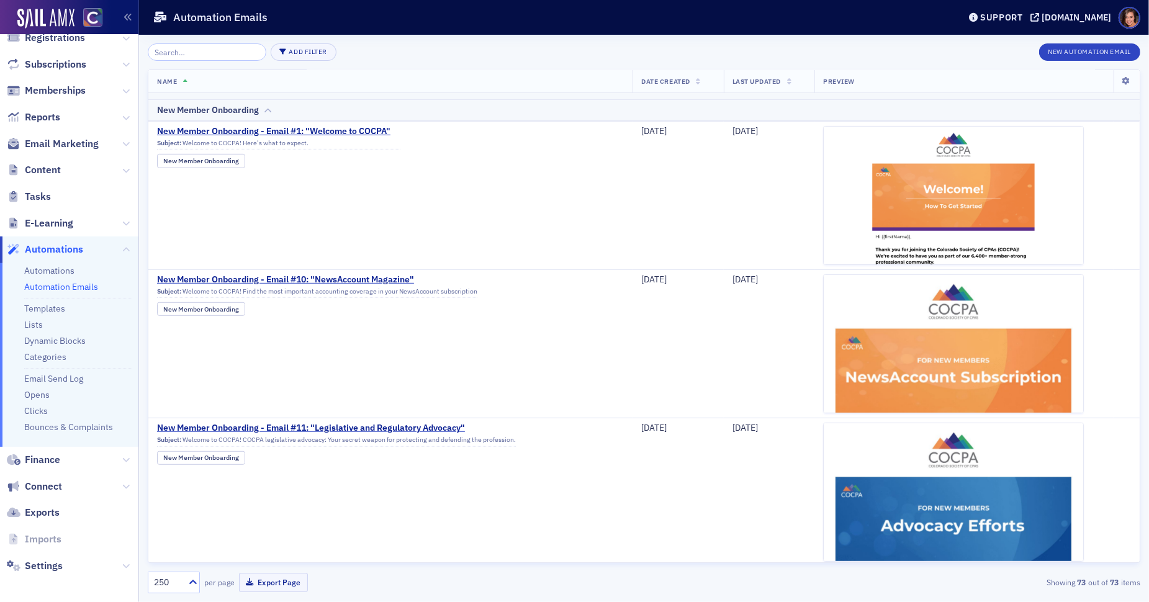
scroll to position [582, 0]
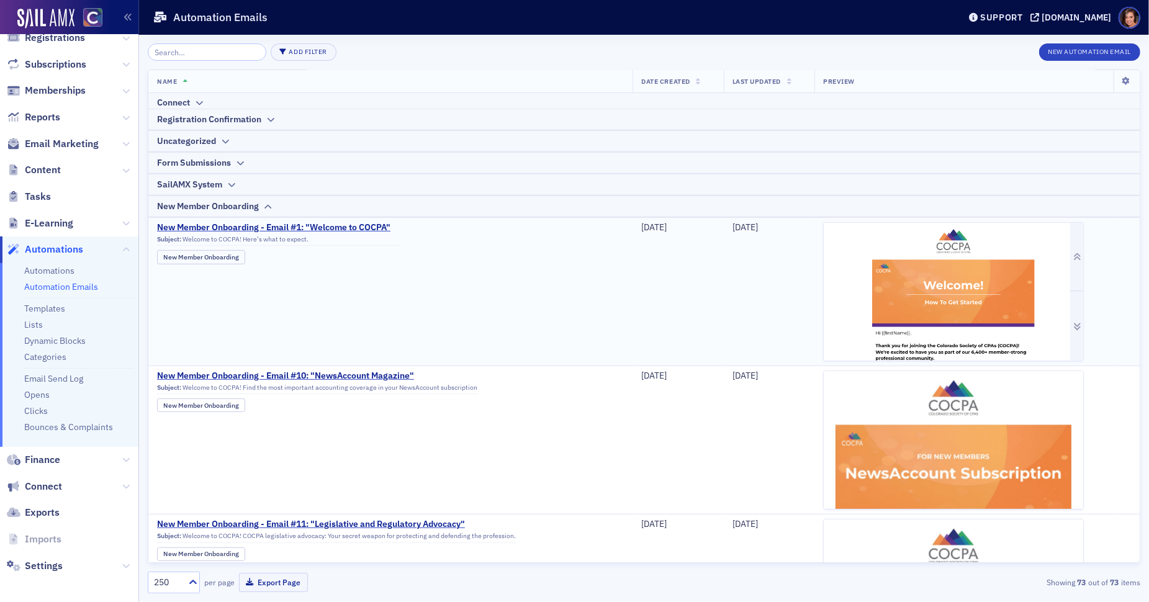
click at [937, 254] on img at bounding box center [954, 403] width 260 height 361
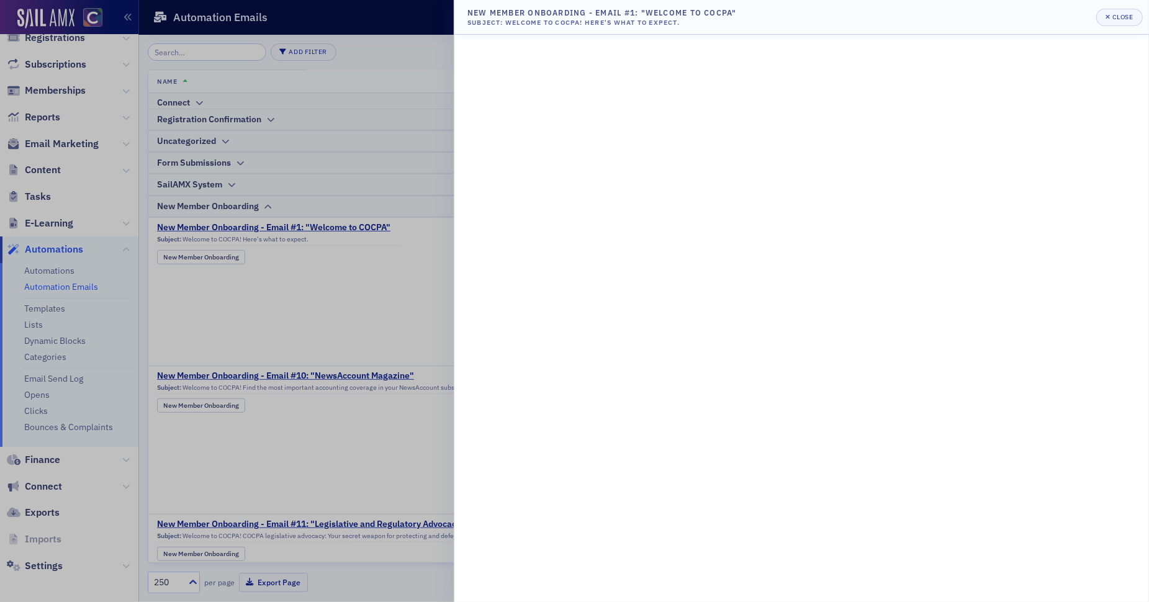
click at [269, 237] on div at bounding box center [574, 301] width 1149 height 602
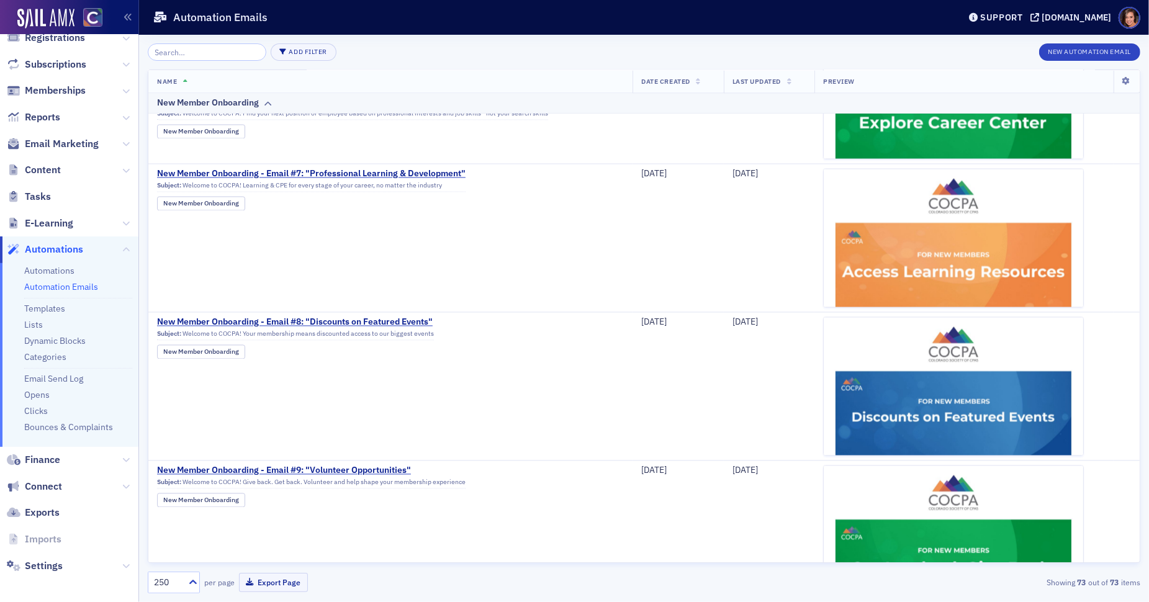
scroll to position [2470, 0]
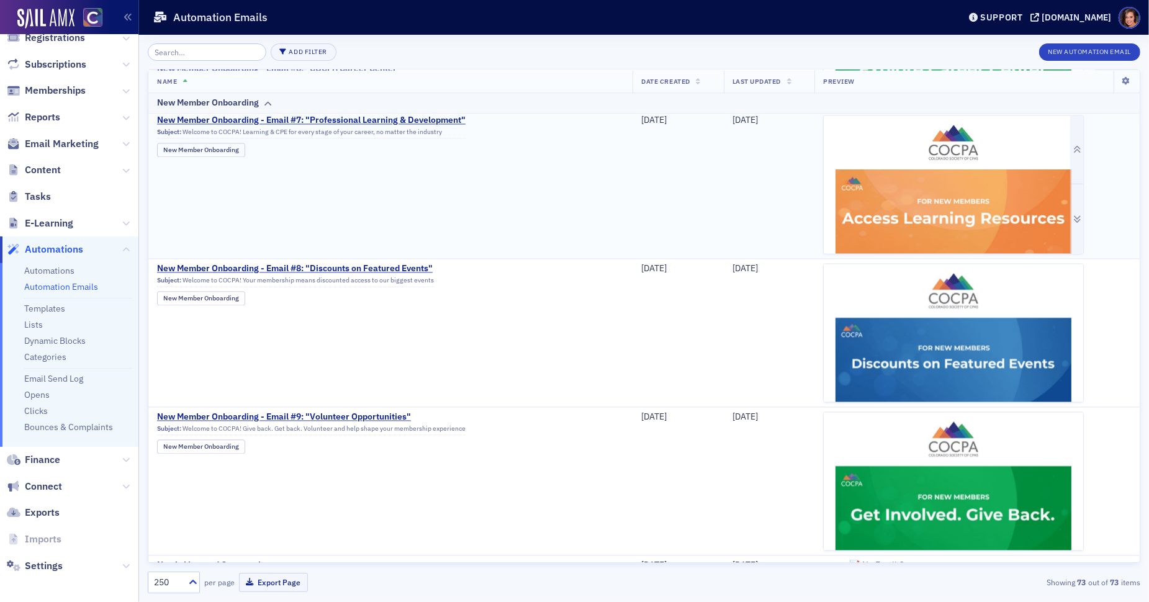
click at [901, 195] on img at bounding box center [954, 402] width 260 height 575
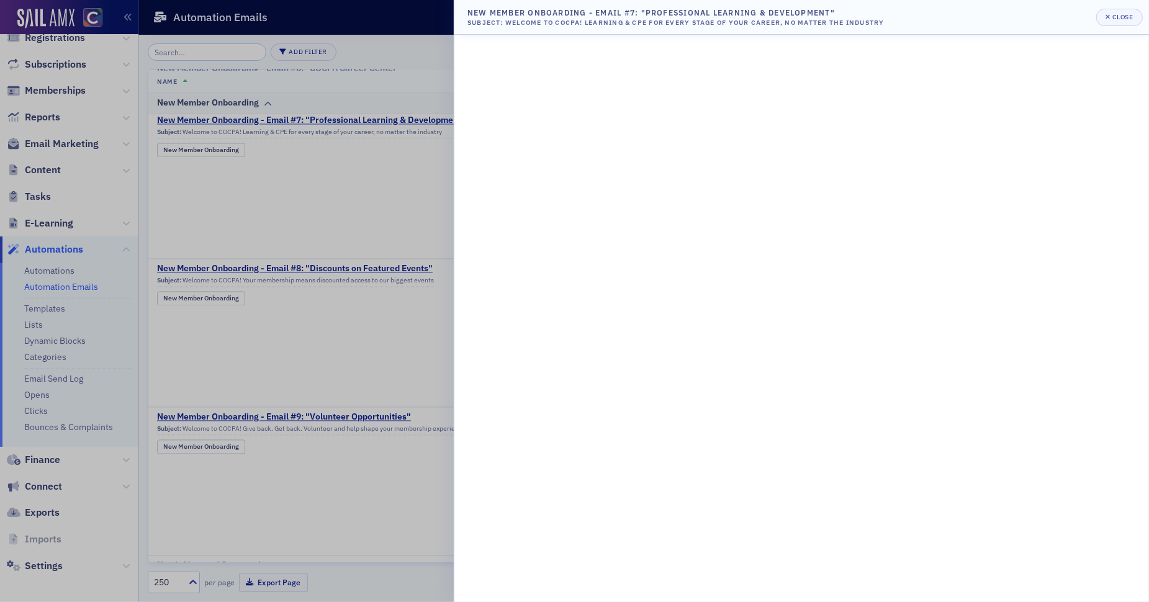
click at [344, 274] on div at bounding box center [574, 301] width 1149 height 602
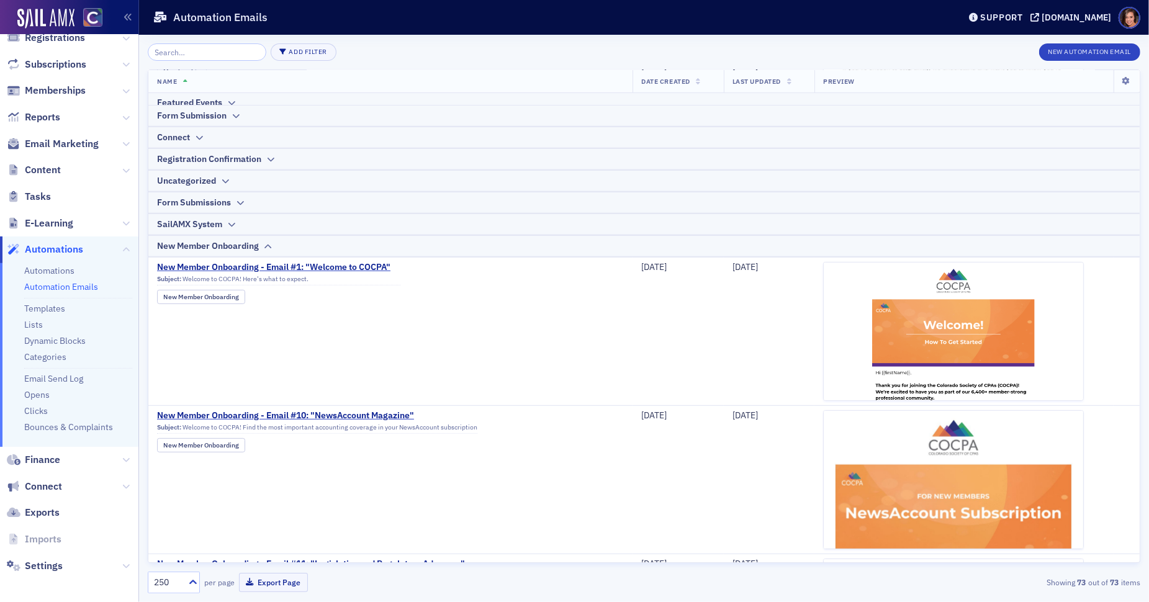
scroll to position [666, 0]
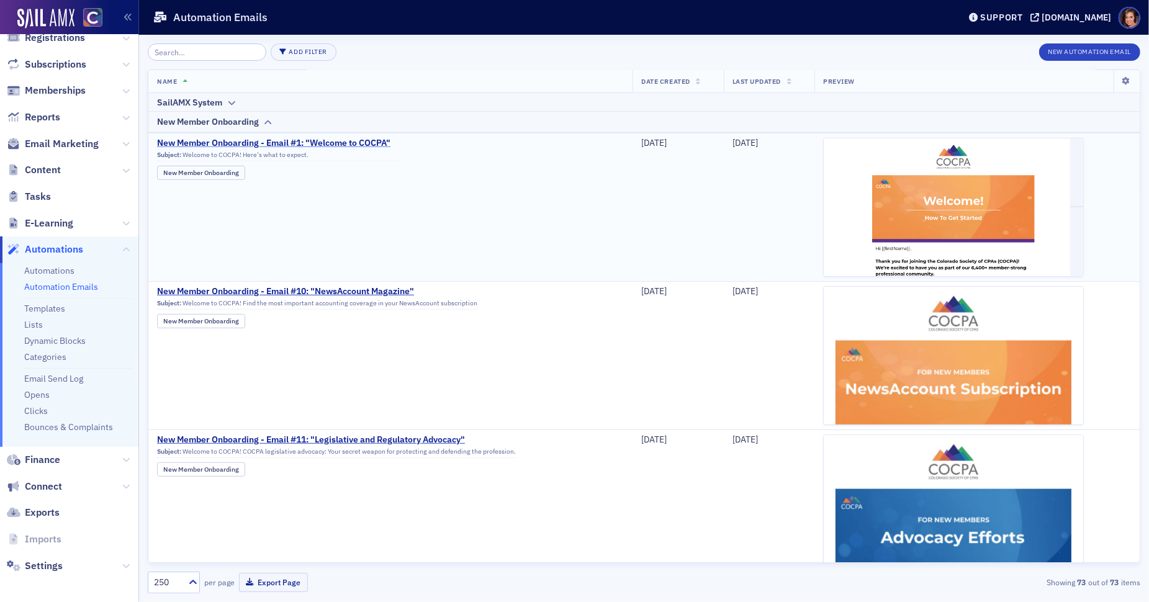
click at [354, 144] on span "New Member Onboarding - Email #1: "Welcome to COCPA"" at bounding box center [278, 143] width 243 height 11
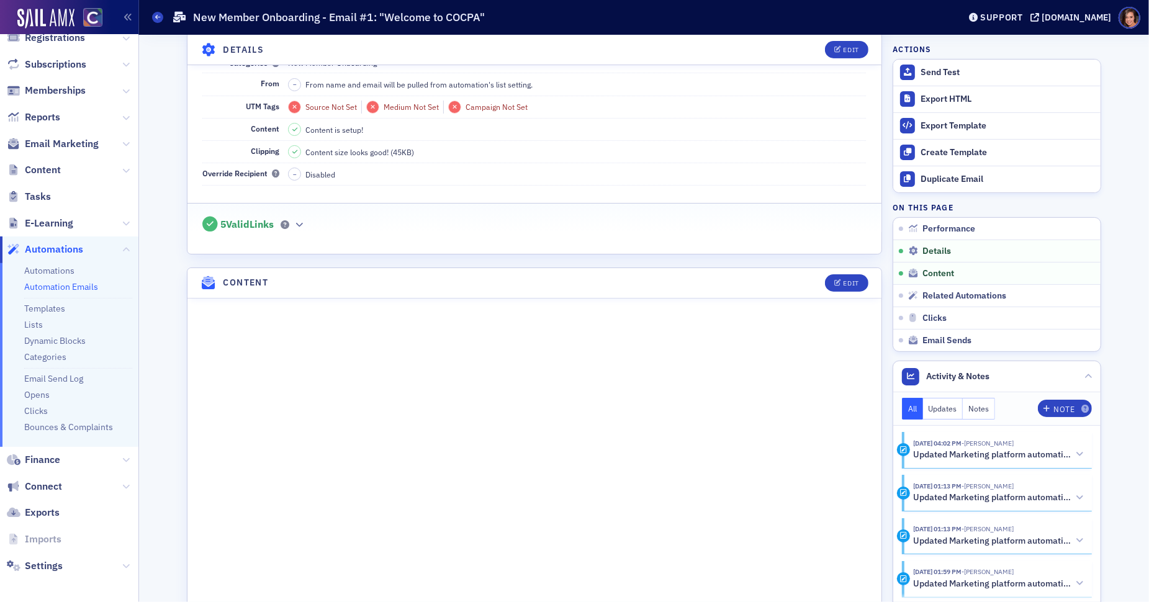
scroll to position [585, 0]
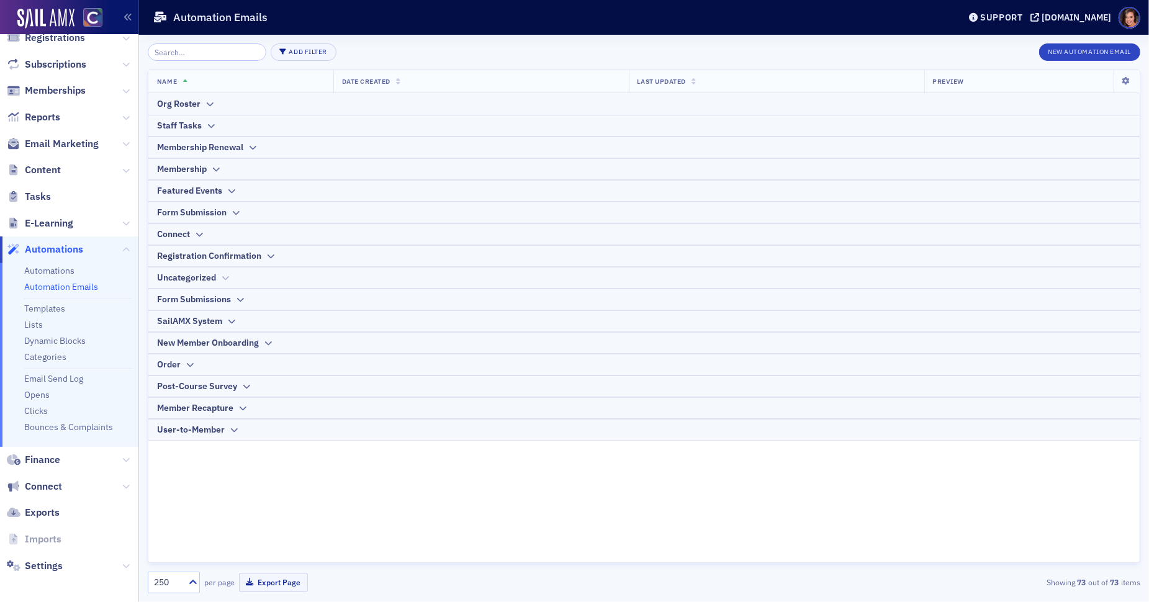
click at [222, 276] on icon at bounding box center [224, 277] width 9 height 7
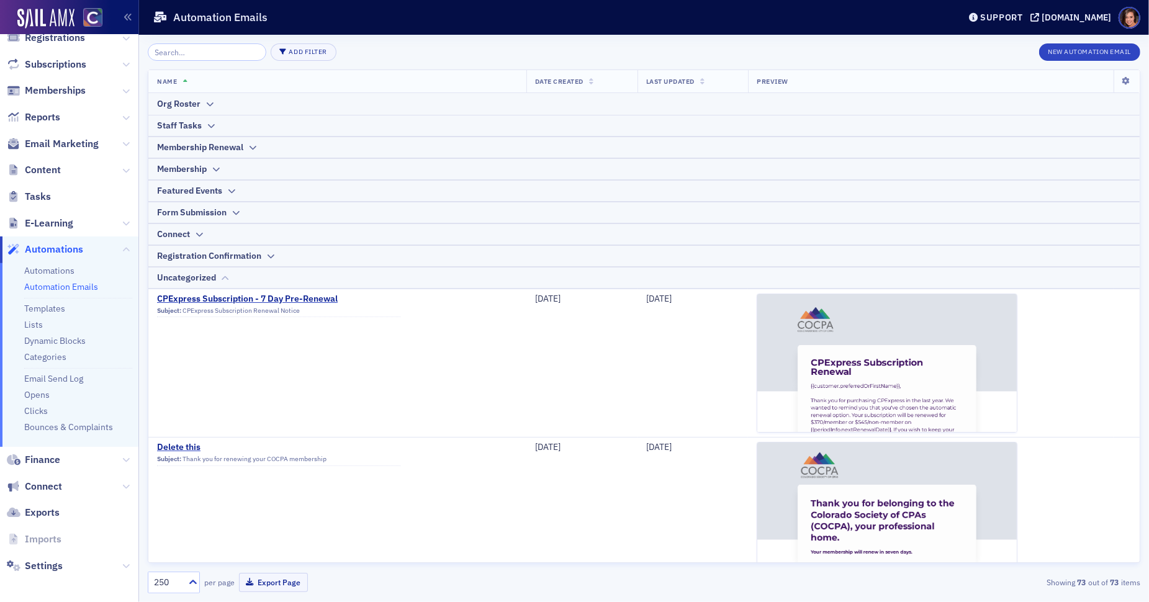
click at [222, 276] on icon at bounding box center [224, 277] width 9 height 7
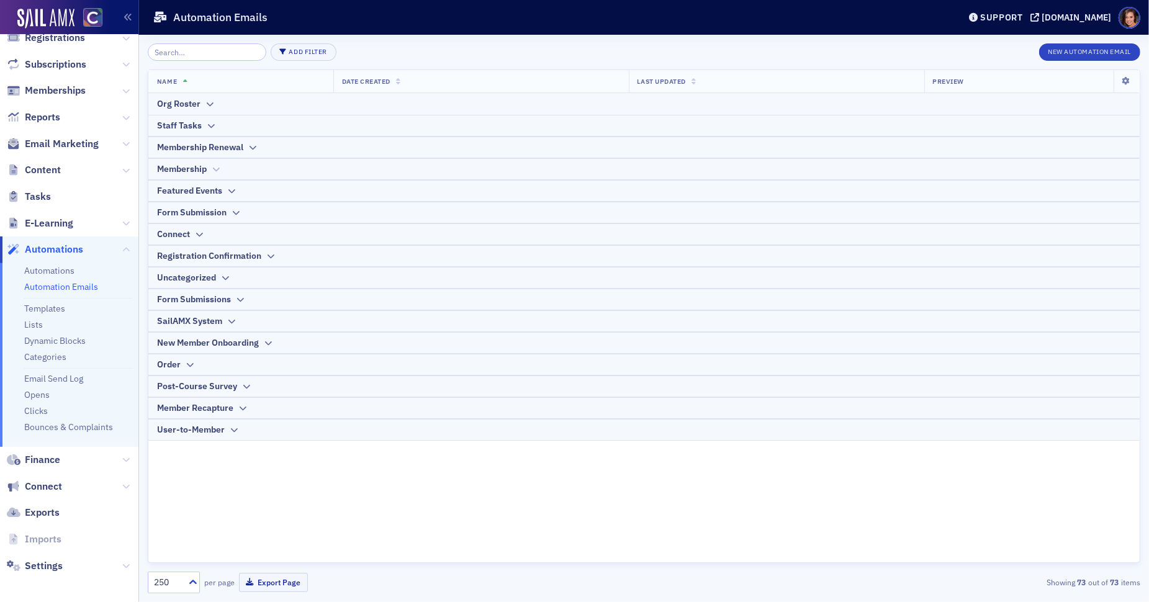
click at [227, 165] on div "Membership" at bounding box center [644, 169] width 974 height 13
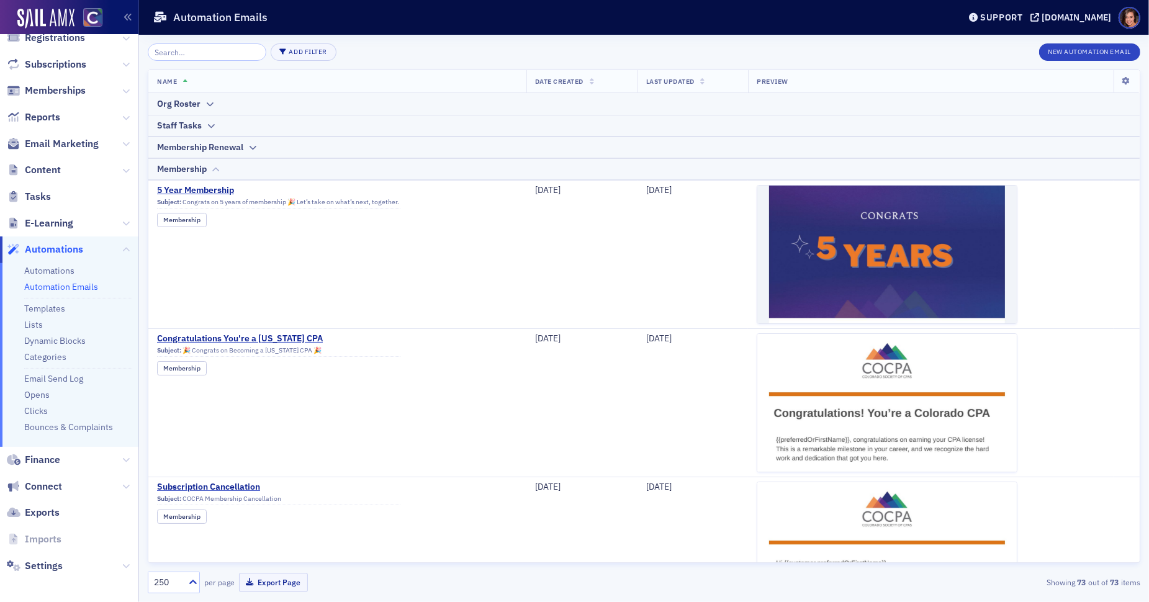
click at [227, 165] on div "Membership" at bounding box center [644, 169] width 974 height 13
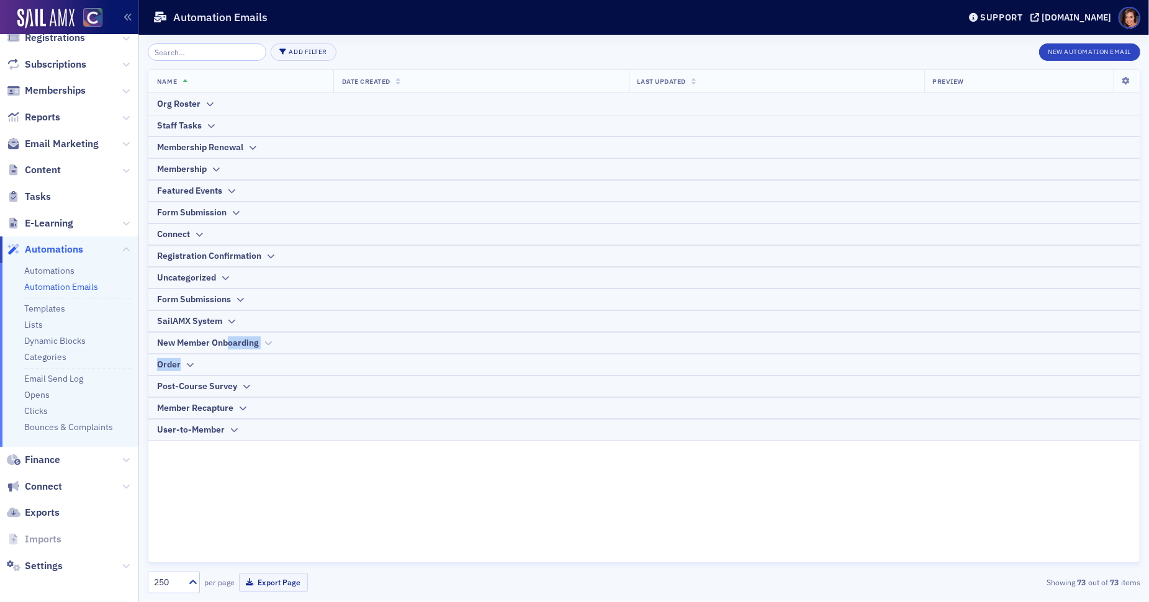
drag, startPoint x: 198, startPoint y: 363, endPoint x: 229, endPoint y: 342, distance: 37.2
click at [229, 342] on table "Name Date Created Last Updated Preview Org Roster Staff Tasks Membership Renewa…" at bounding box center [643, 255] width 991 height 371
click at [60, 273] on link "Automations" at bounding box center [49, 270] width 50 height 11
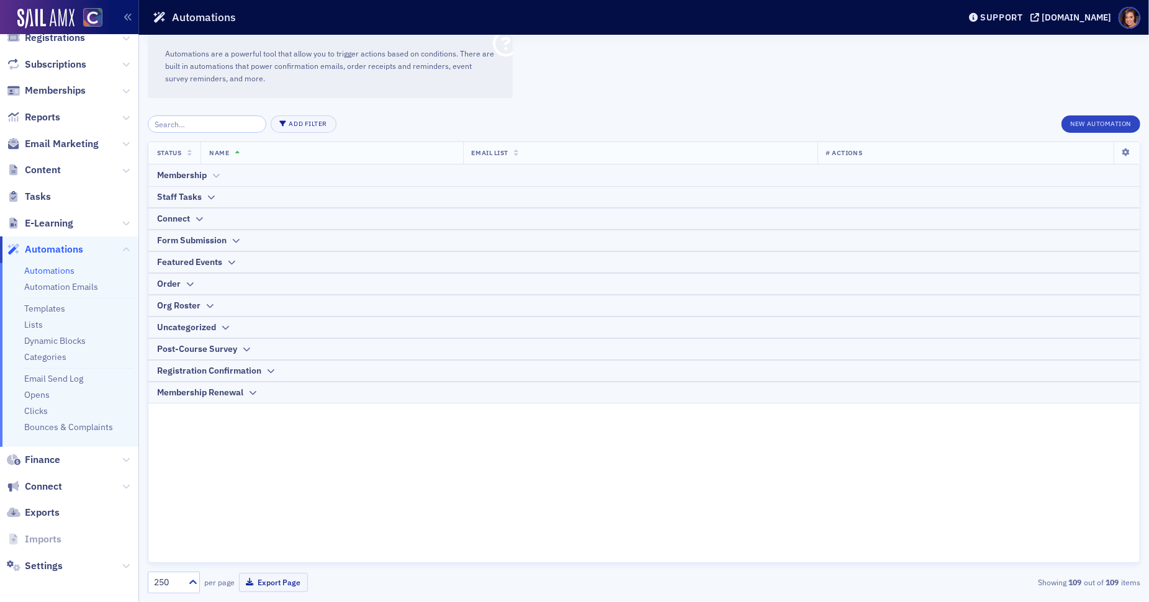
click at [210, 173] on div "Membership" at bounding box center [644, 175] width 974 height 13
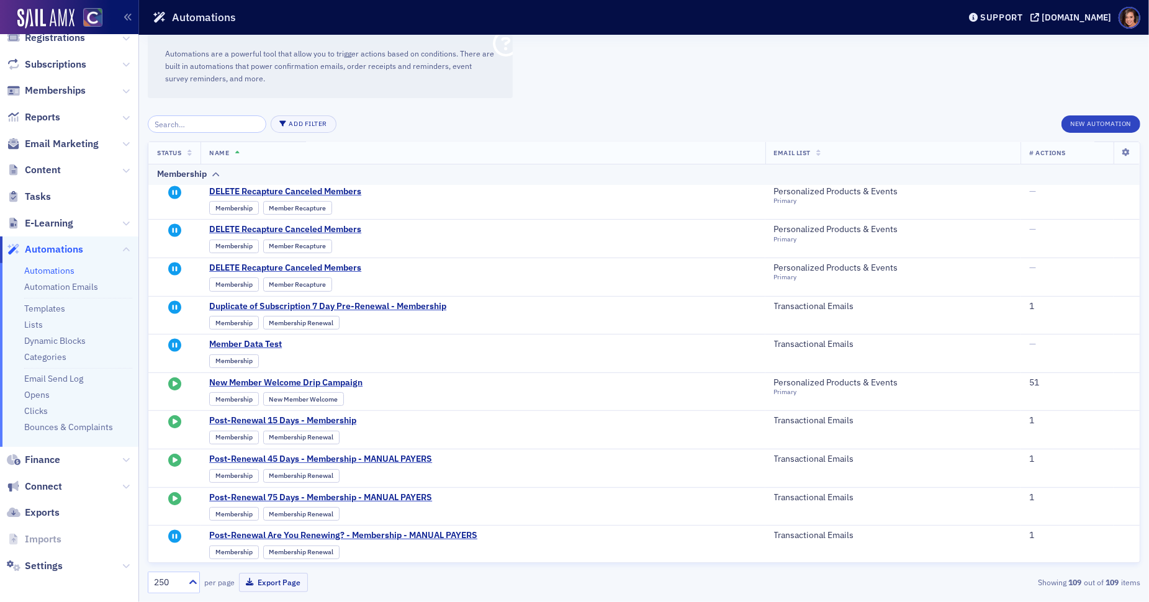
scroll to position [284, 0]
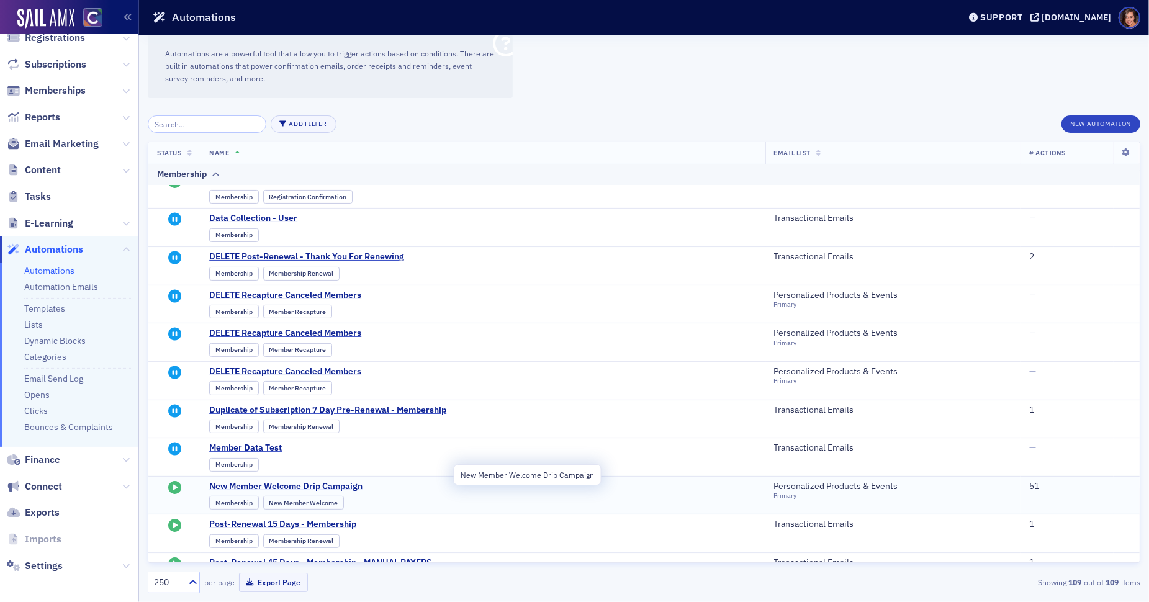
click at [258, 481] on span "New Member Welcome Drip Campaign" at bounding box center [330, 486] width 243 height 11
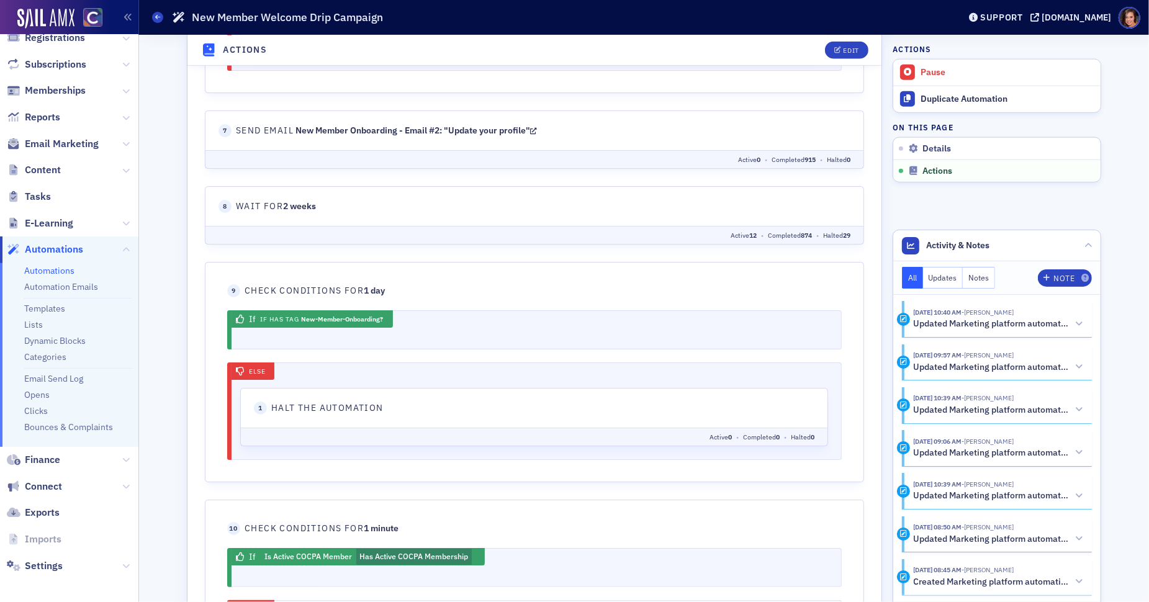
scroll to position [1406, 0]
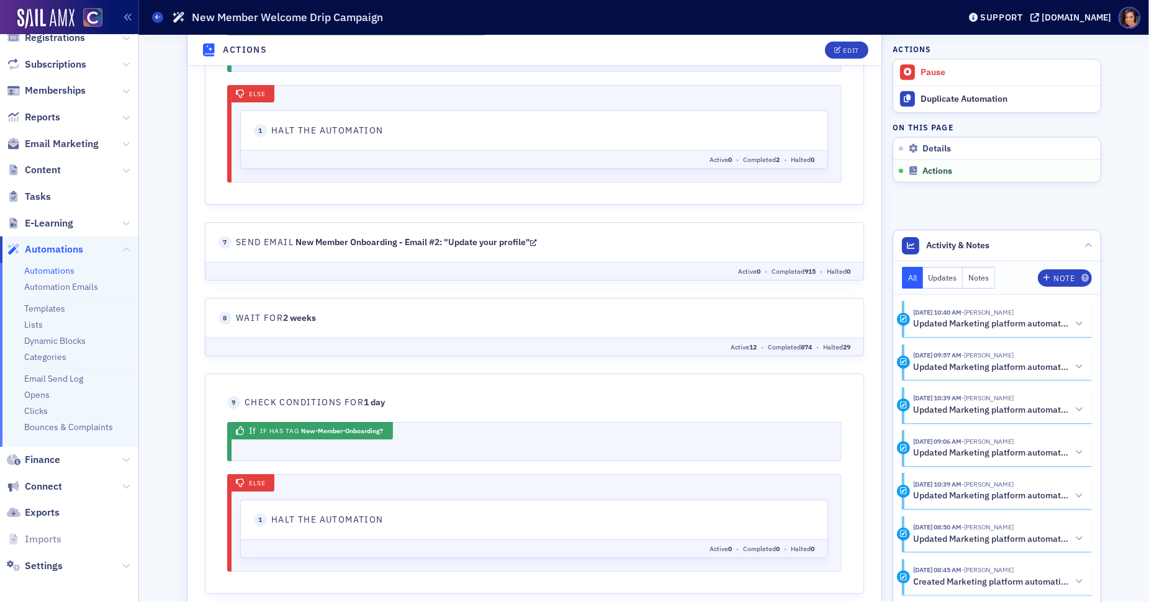
click at [536, 238] on icon at bounding box center [533, 242] width 7 height 9
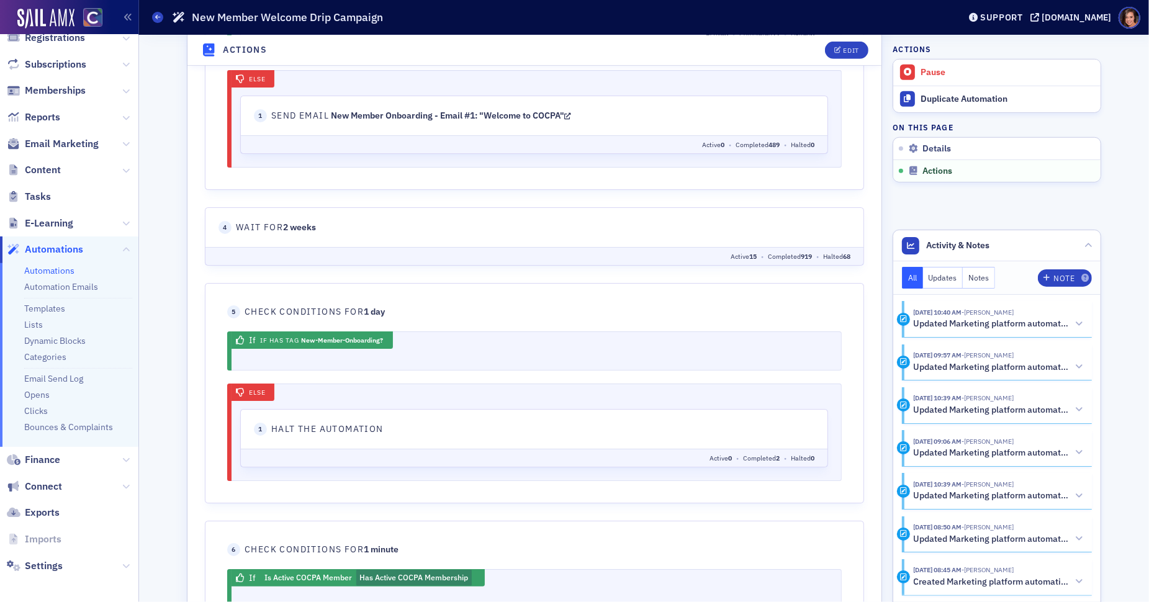
scroll to position [600, 0]
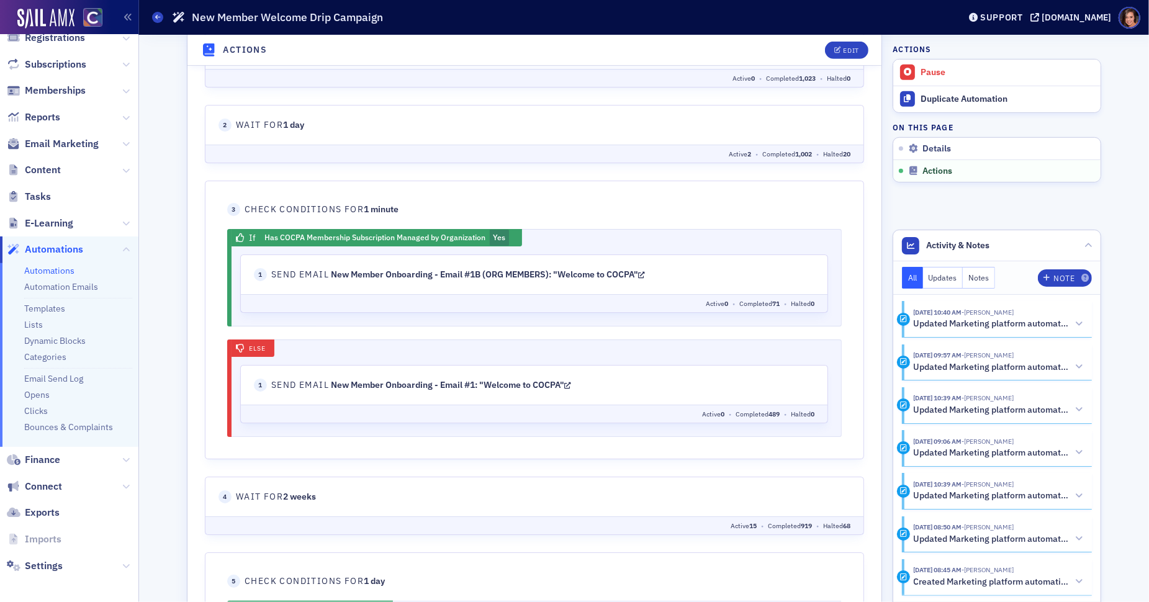
click at [568, 388] on span "Send Email New Member Onboarding - Email #1: "Welcome to COCPA"" at bounding box center [421, 385] width 300 height 13
click at [569, 384] on icon at bounding box center [567, 385] width 7 height 9
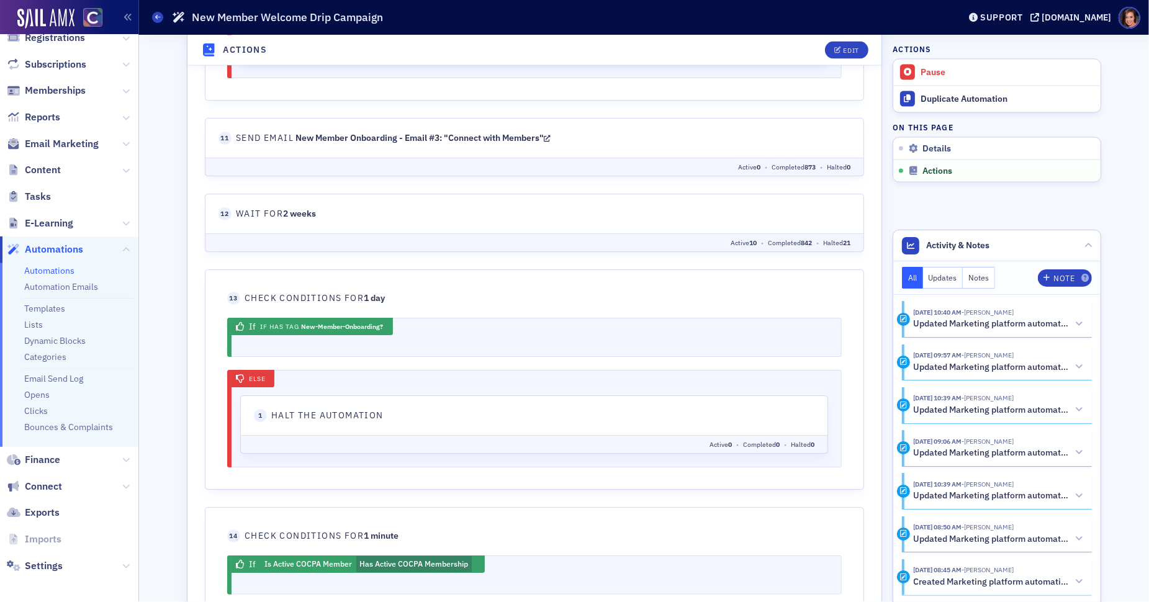
scroll to position [1961, 0]
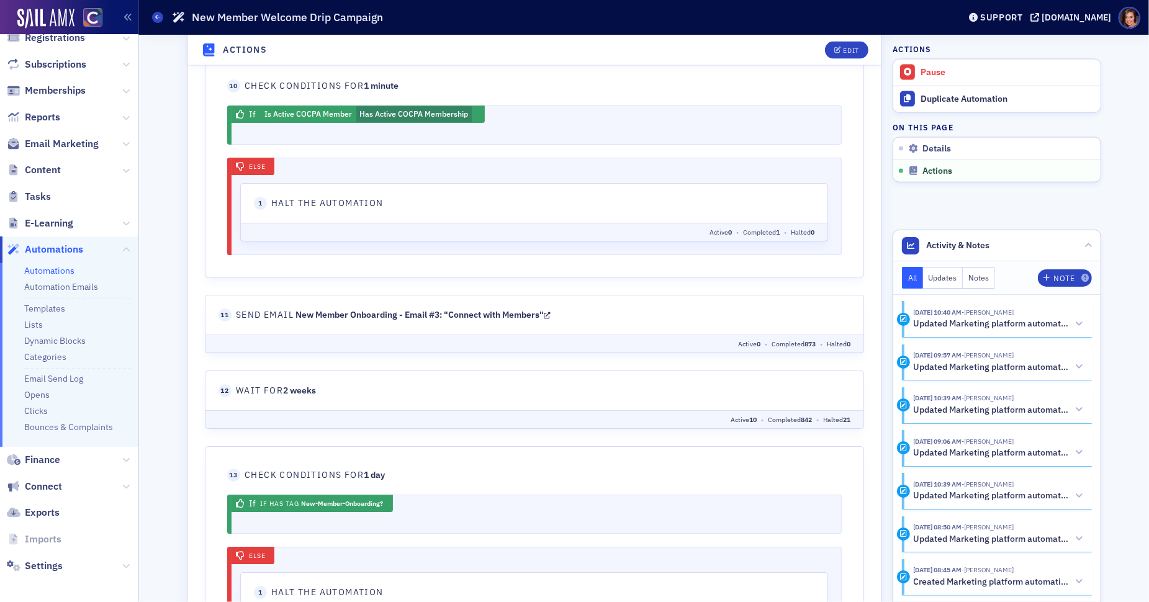
click at [550, 311] on icon at bounding box center [546, 315] width 7 height 9
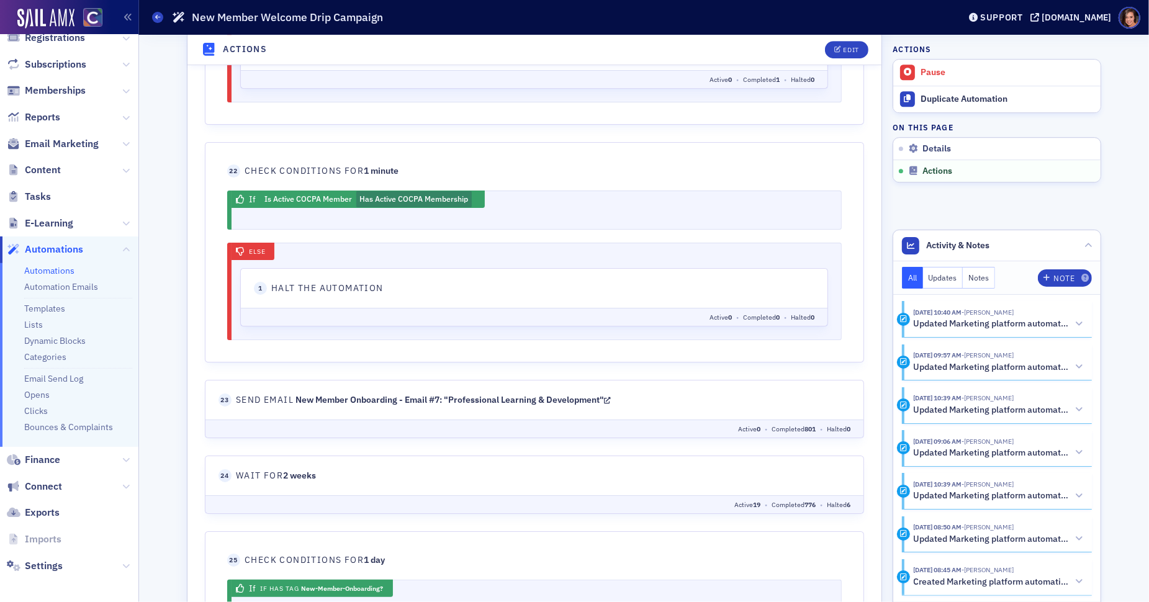
scroll to position [3772, 0]
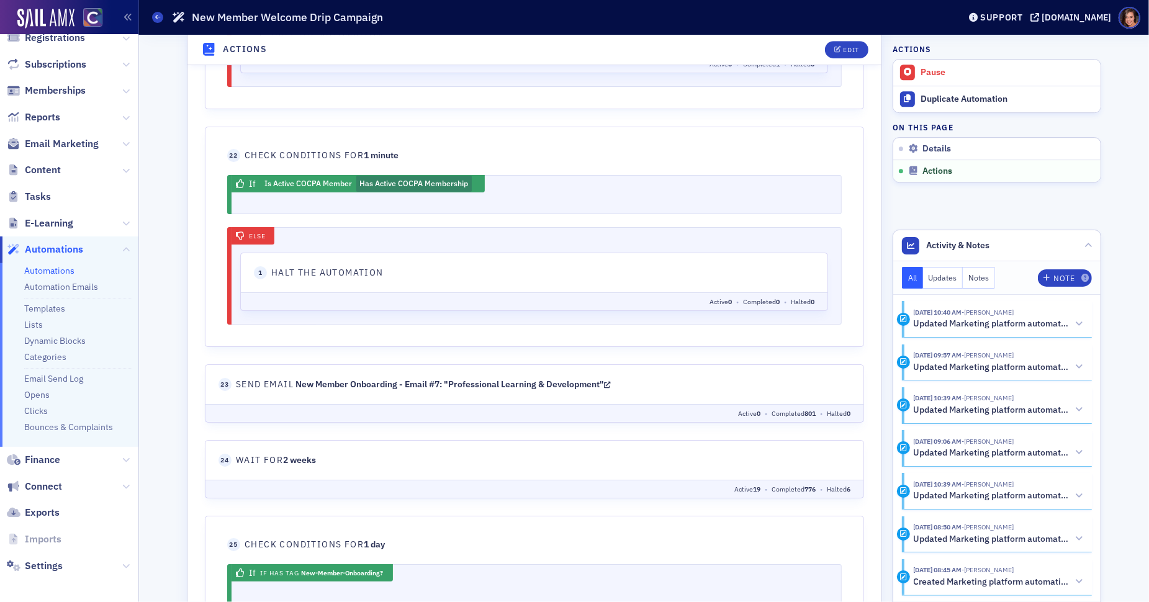
click at [610, 381] on icon at bounding box center [606, 385] width 7 height 9
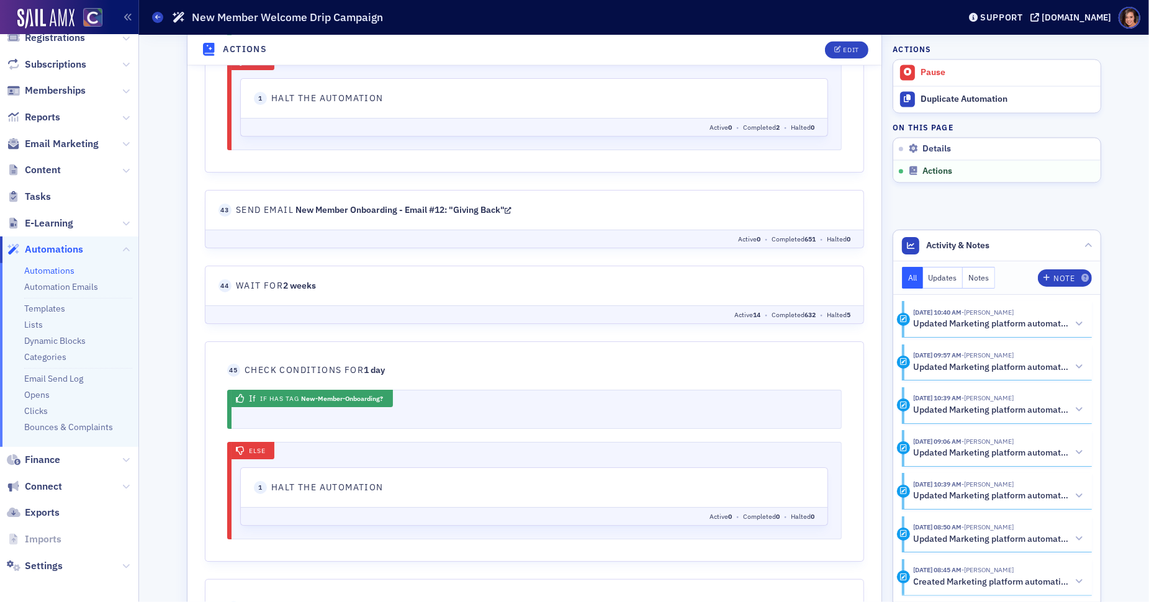
scroll to position [6929, 0]
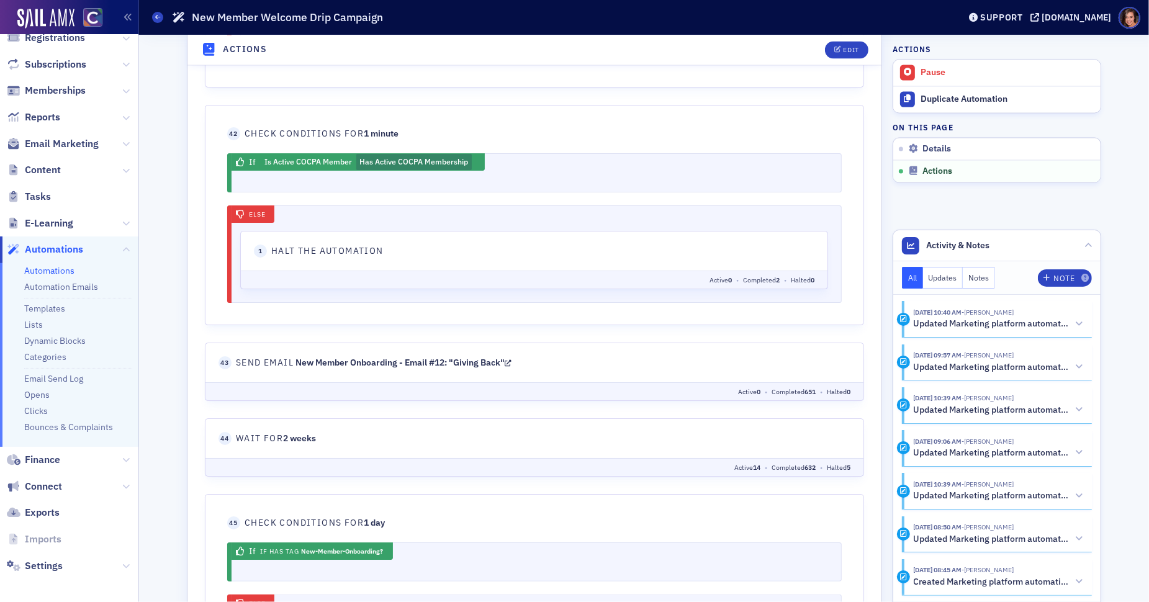
click at [511, 359] on icon at bounding box center [507, 363] width 7 height 9
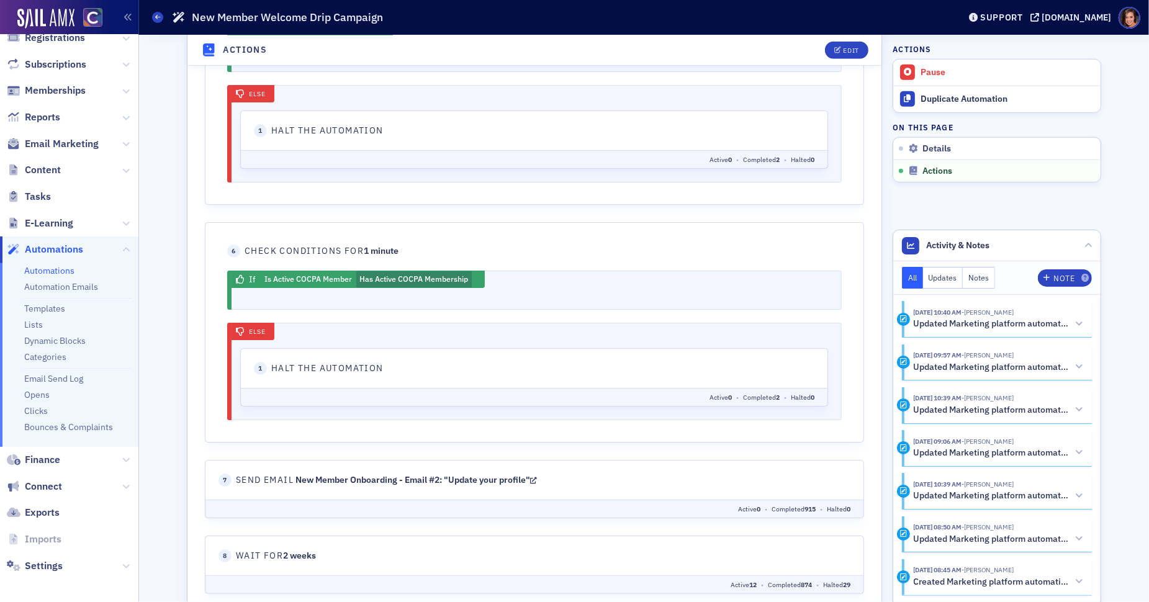
scroll to position [908, 0]
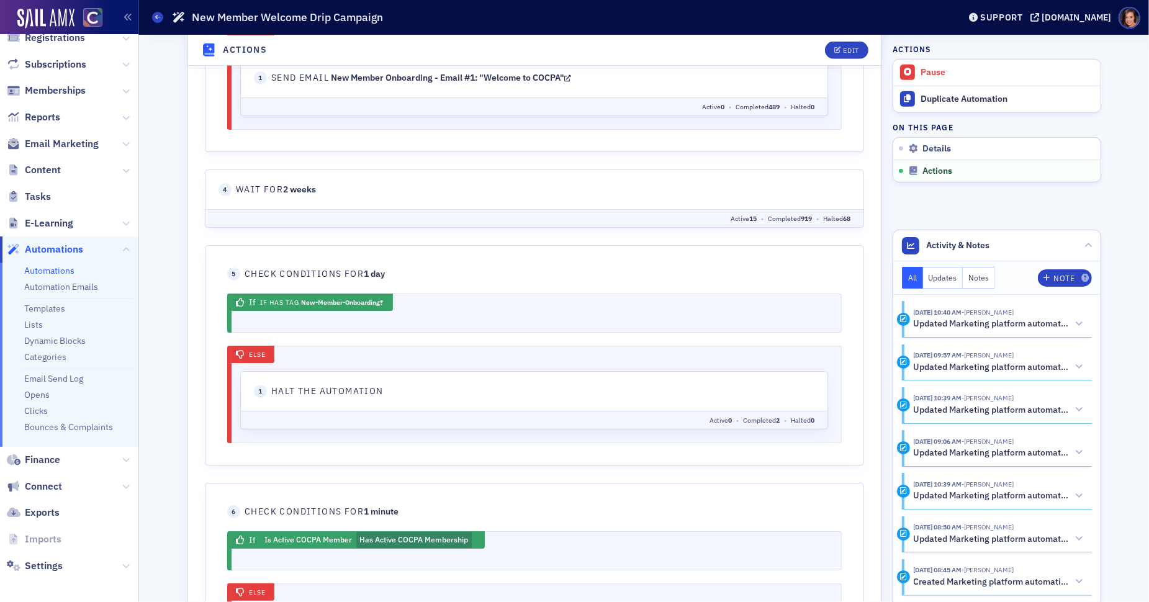
click at [577, 74] on header "1 Send Email New Member Onboarding - Email #1: "Welcome to COCPA"" at bounding box center [533, 77] width 561 height 13
click at [571, 74] on icon at bounding box center [567, 78] width 7 height 9
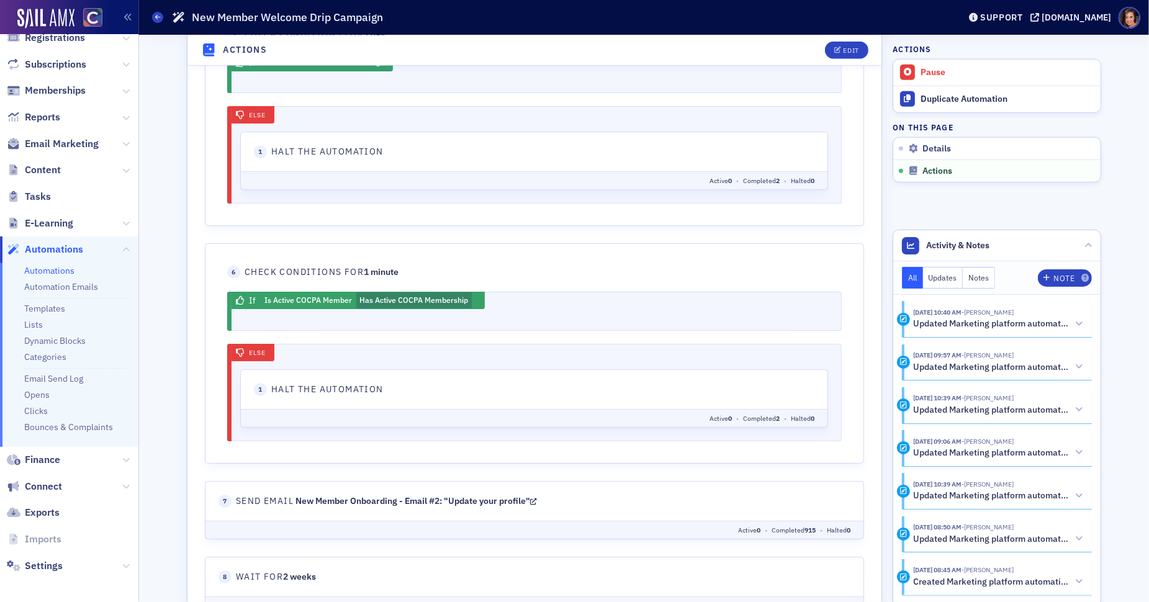
scroll to position [1196, 0]
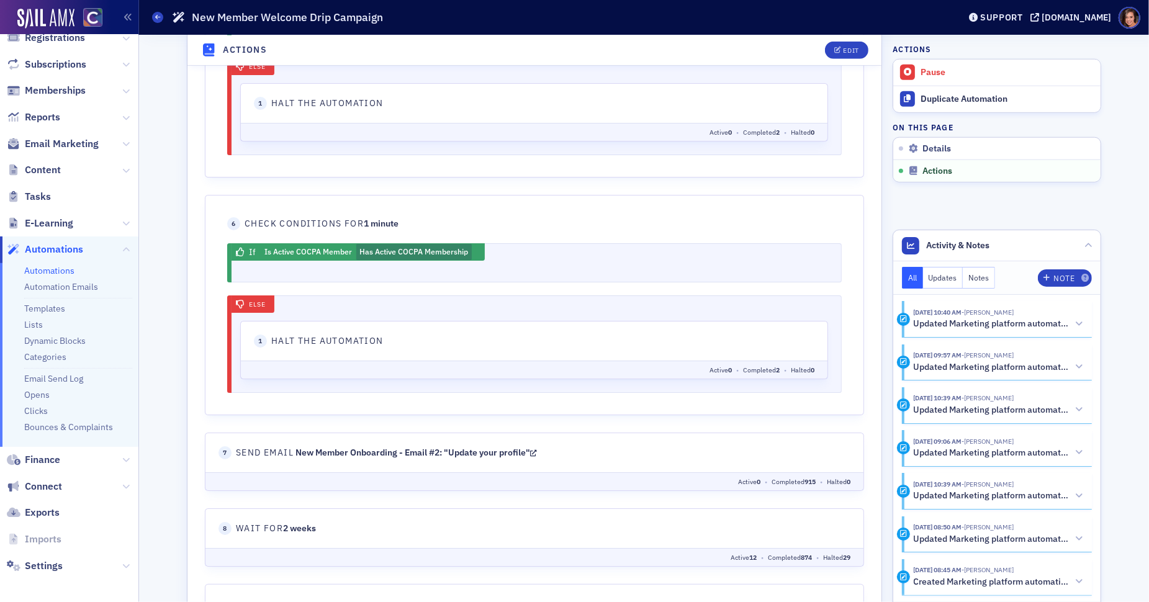
click at [536, 449] on icon at bounding box center [533, 453] width 7 height 9
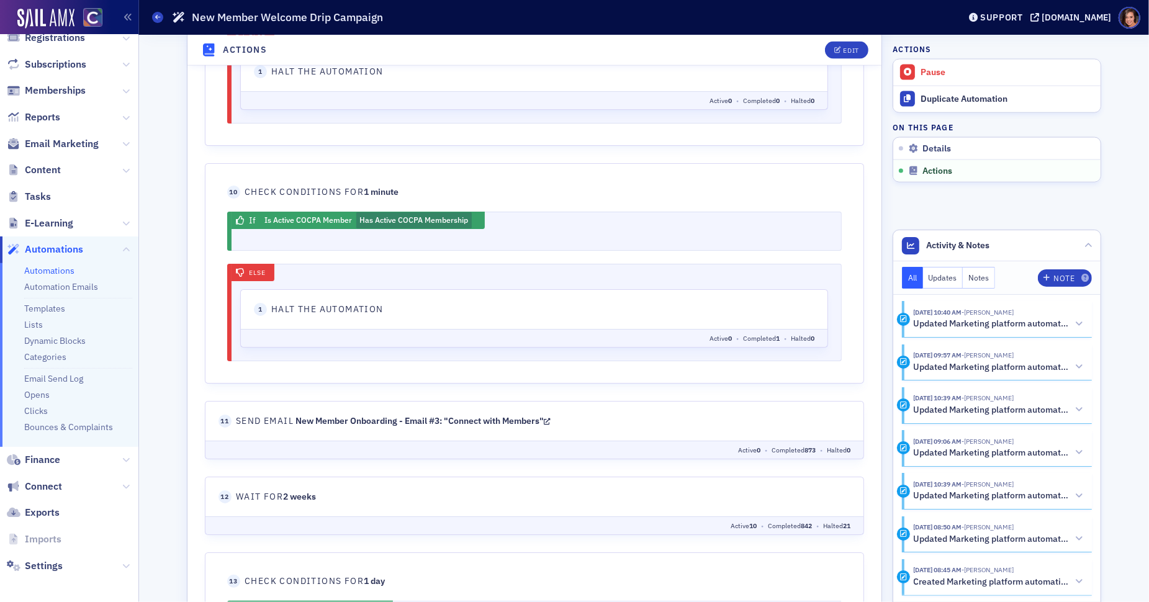
scroll to position [1859, 0]
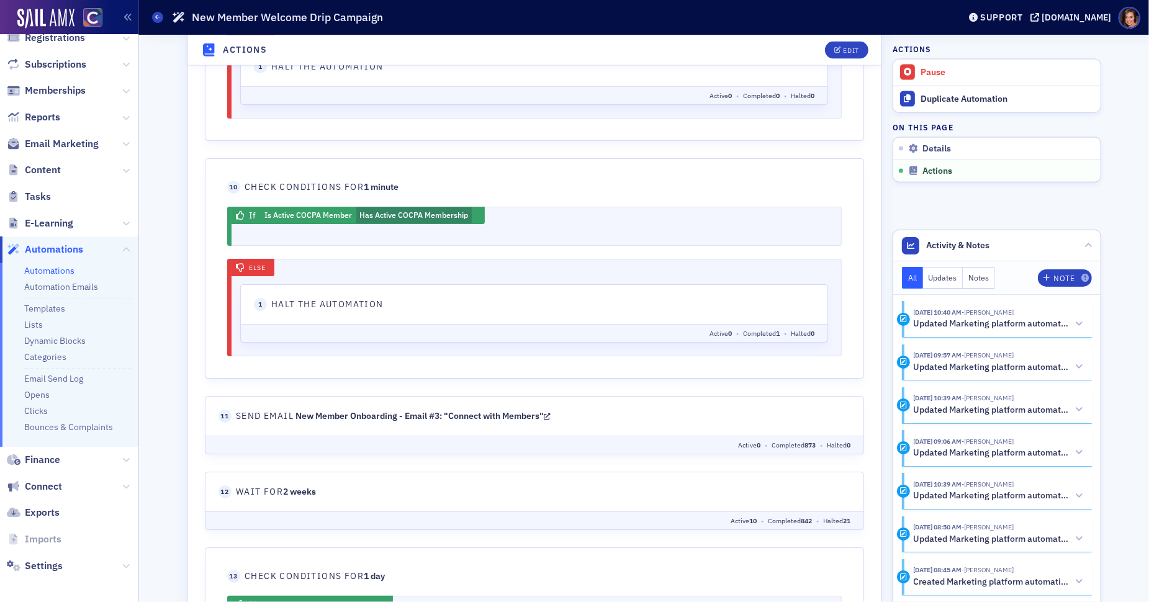
click at [550, 412] on icon at bounding box center [546, 416] width 7 height 9
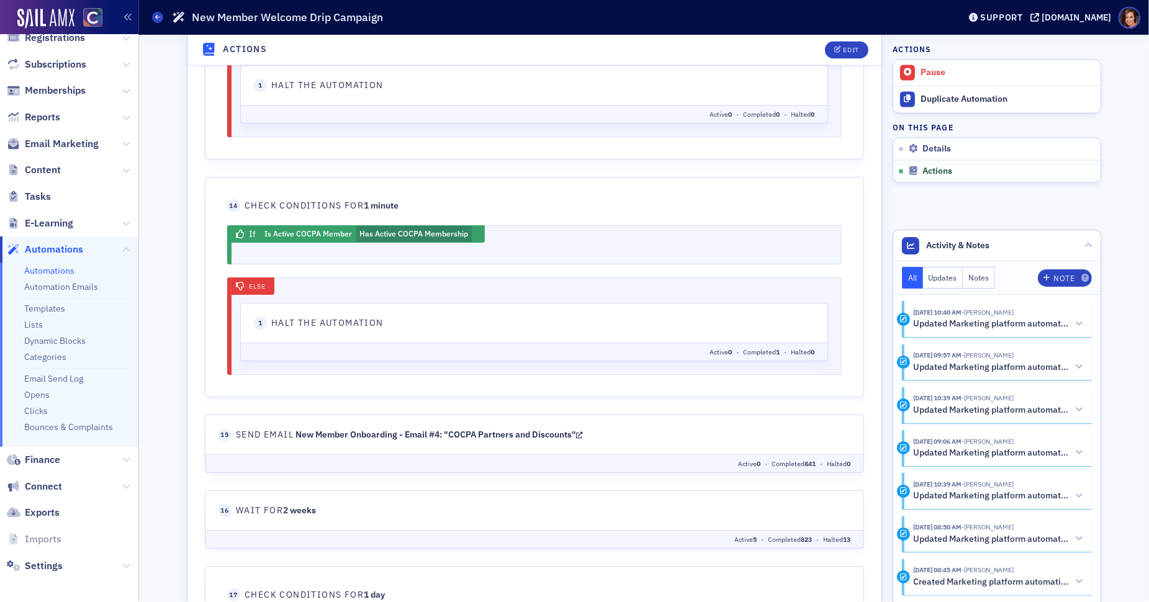
scroll to position [2469, 0]
click at [579, 428] on link "New Member Onboarding - Email #4: "COCPA Partners and Discounts"" at bounding box center [438, 433] width 287 height 11
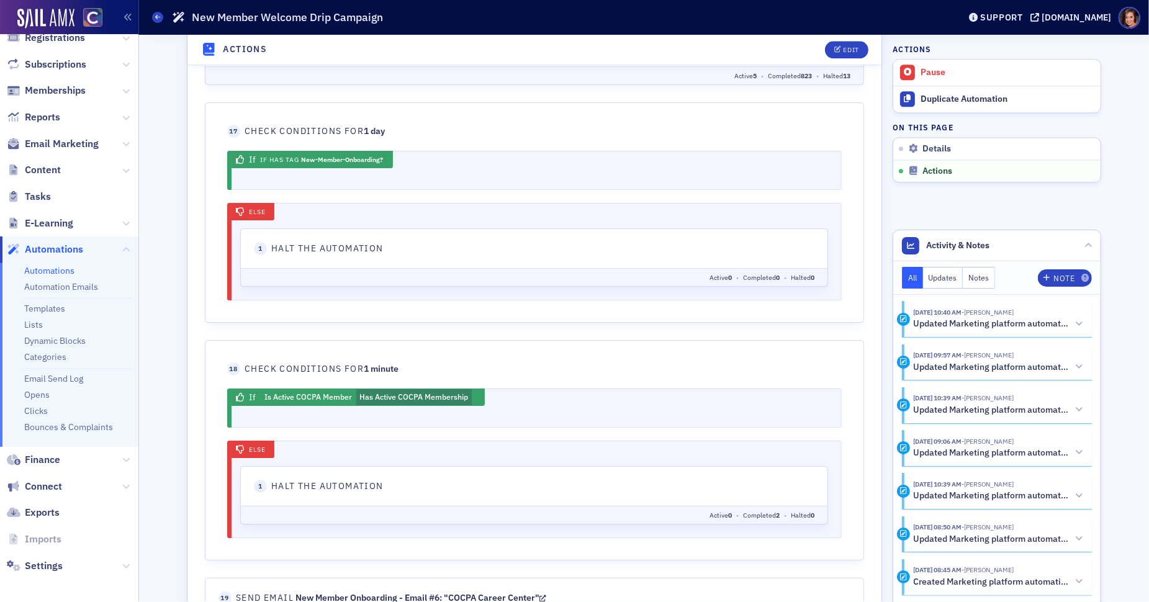
scroll to position [3181, 0]
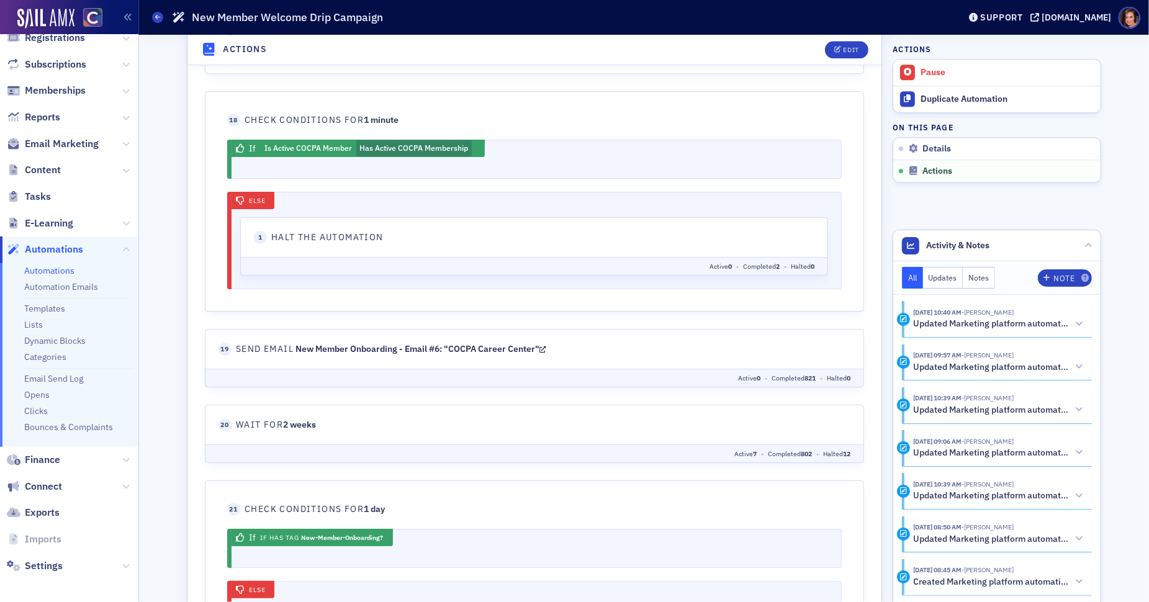
click at [546, 346] on icon at bounding box center [542, 350] width 7 height 9
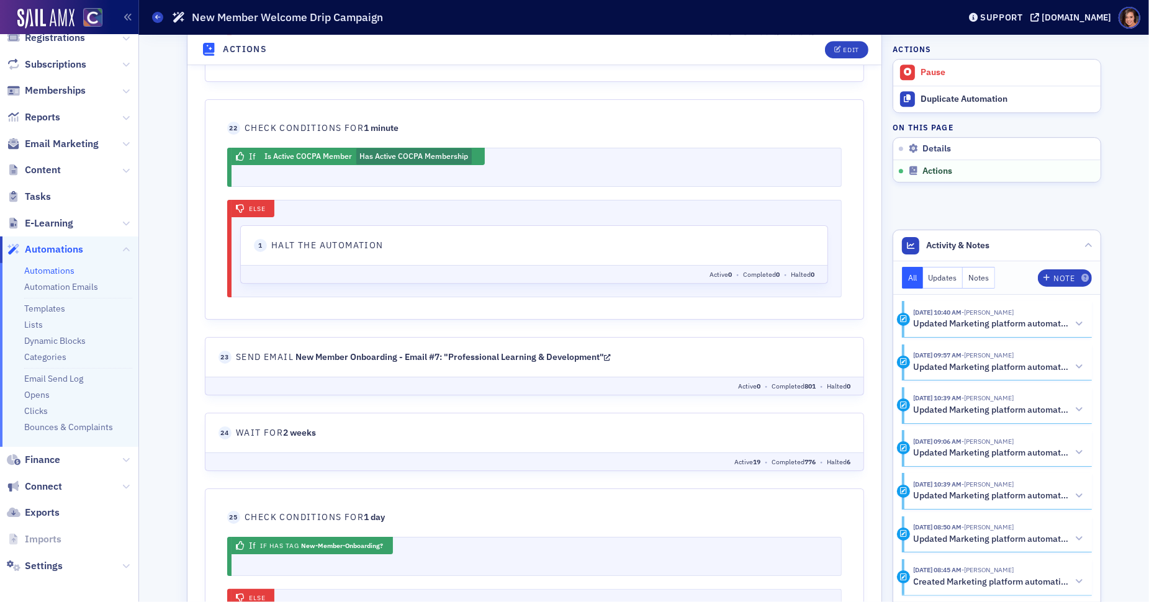
scroll to position [3800, 0]
click at [616, 351] on header "23 Send Email New Member Onboarding - Email #7: "Professional Learning & Develo…" at bounding box center [534, 357] width 632 height 13
click at [615, 351] on header "23 Send Email New Member Onboarding - Email #7: "Professional Learning & Develo…" at bounding box center [534, 357] width 632 height 13
click at [610, 353] on icon at bounding box center [606, 357] width 7 height 9
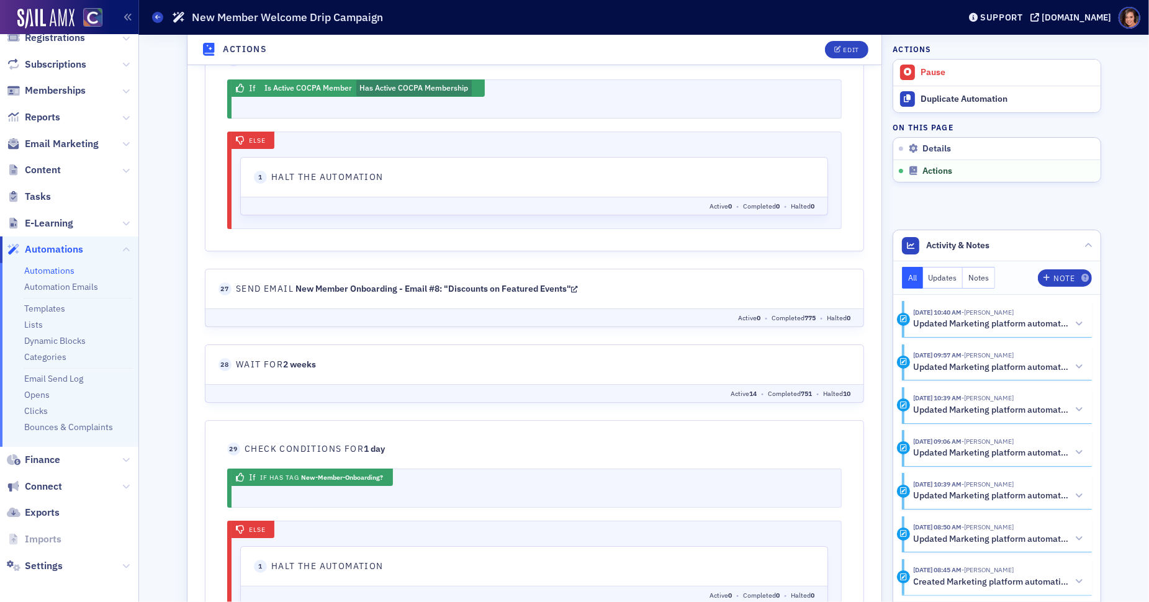
scroll to position [4495, 0]
click at [577, 285] on icon at bounding box center [574, 289] width 7 height 9
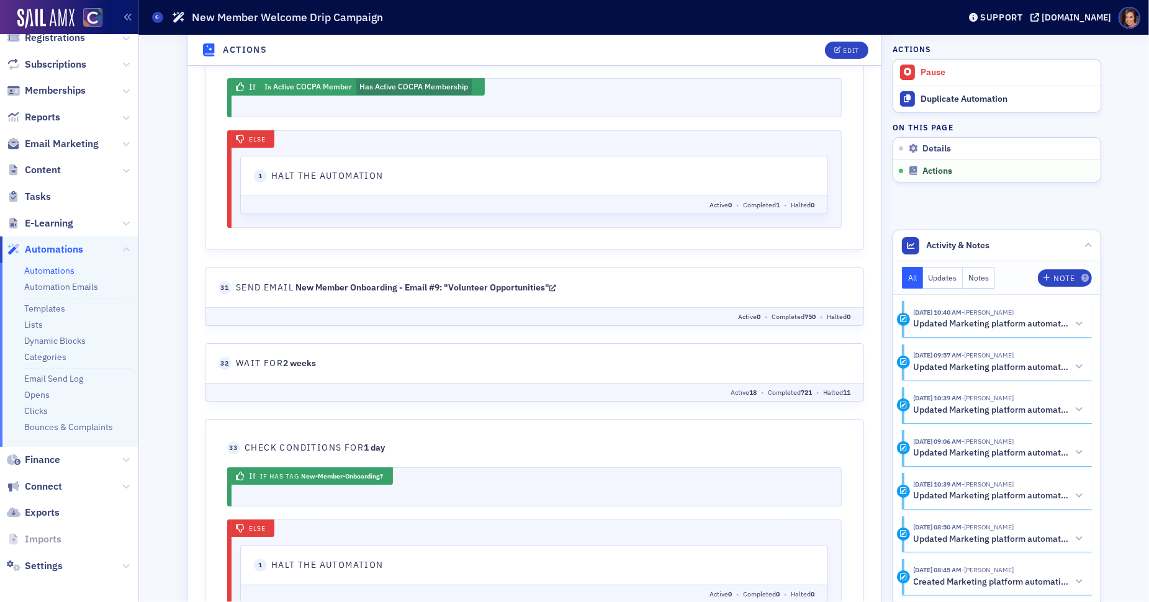
scroll to position [5129, 0]
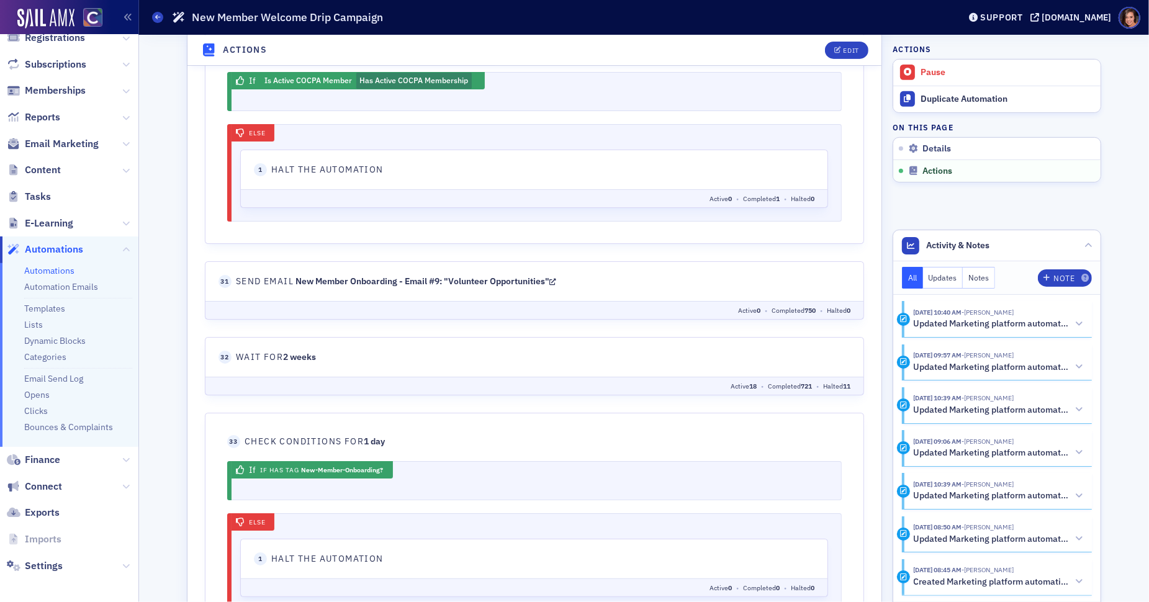
click at [556, 278] on icon at bounding box center [552, 282] width 7 height 9
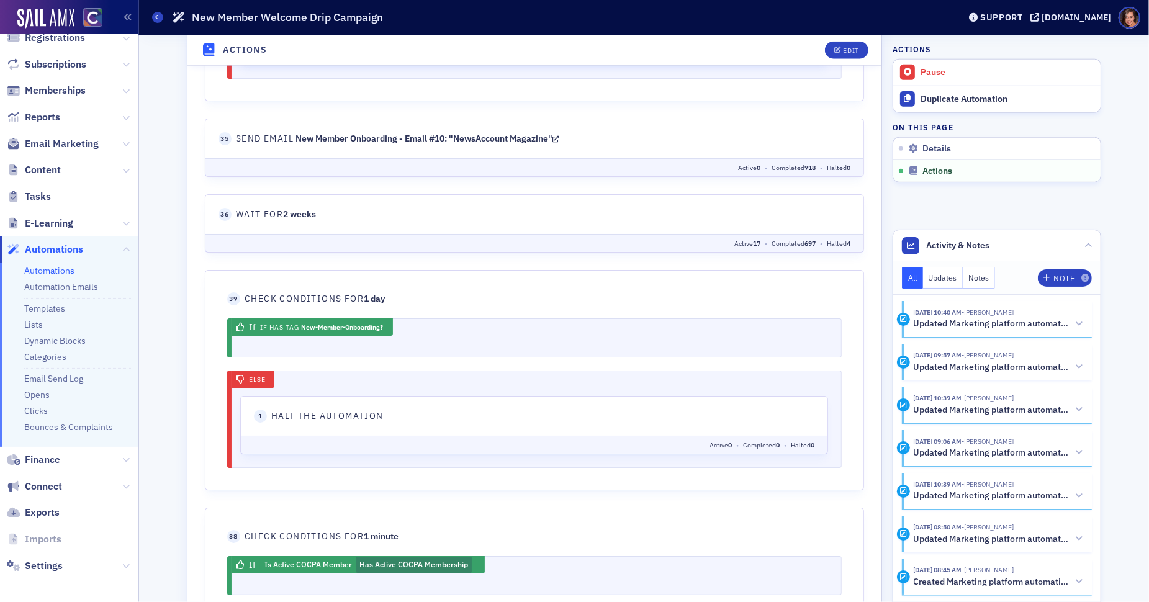
scroll to position [5827, 0]
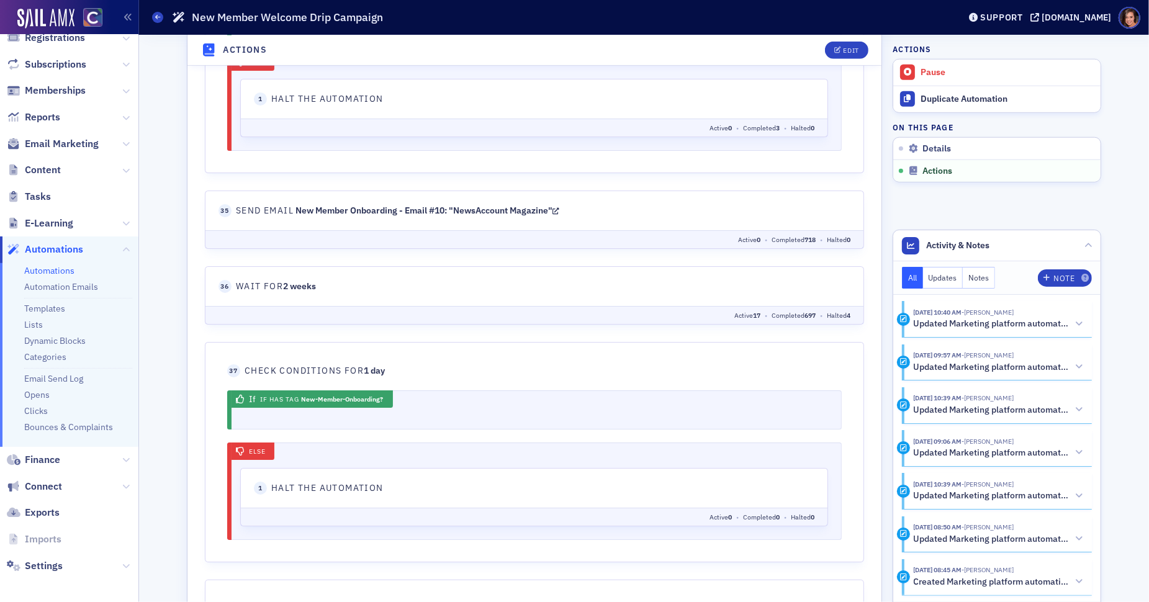
click at [559, 207] on icon at bounding box center [555, 211] width 7 height 9
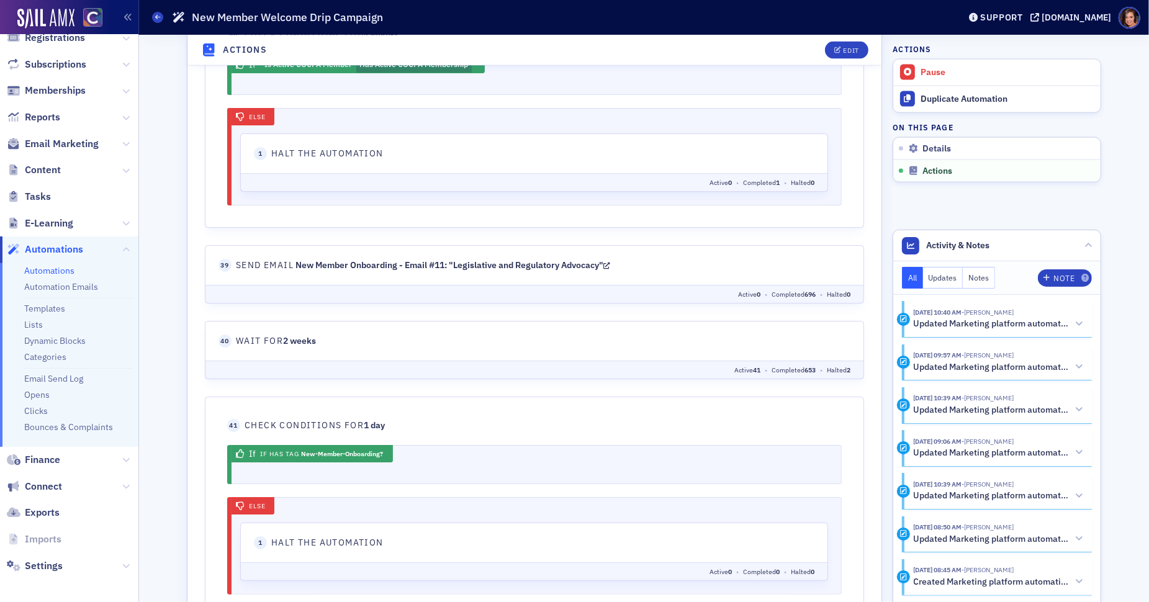
click at [610, 262] on icon at bounding box center [606, 266] width 7 height 9
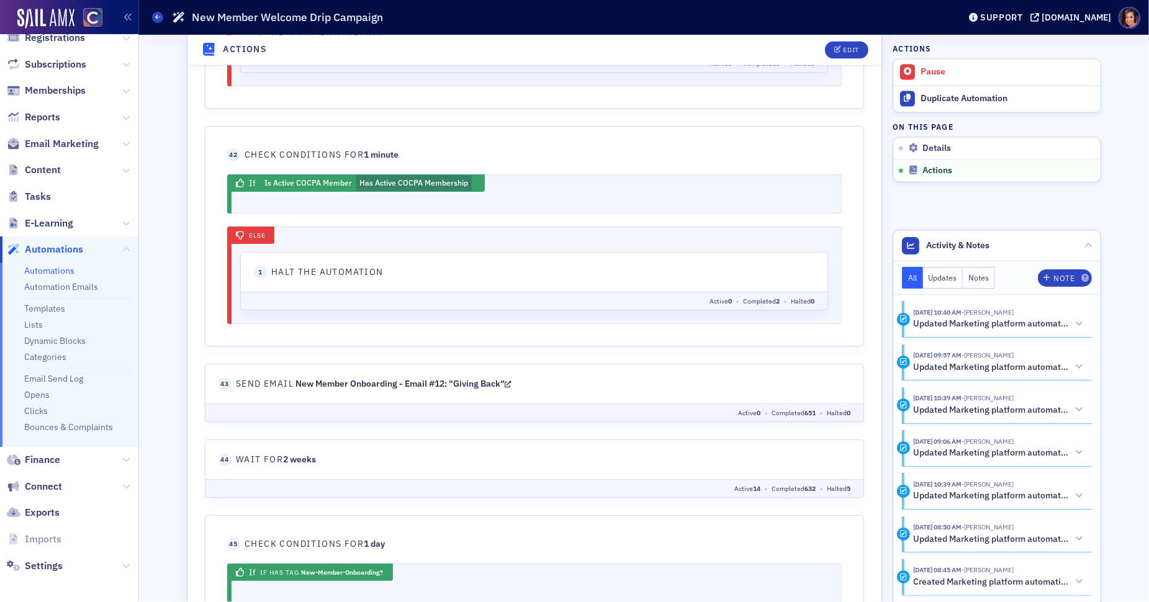
scroll to position [6935, 0]
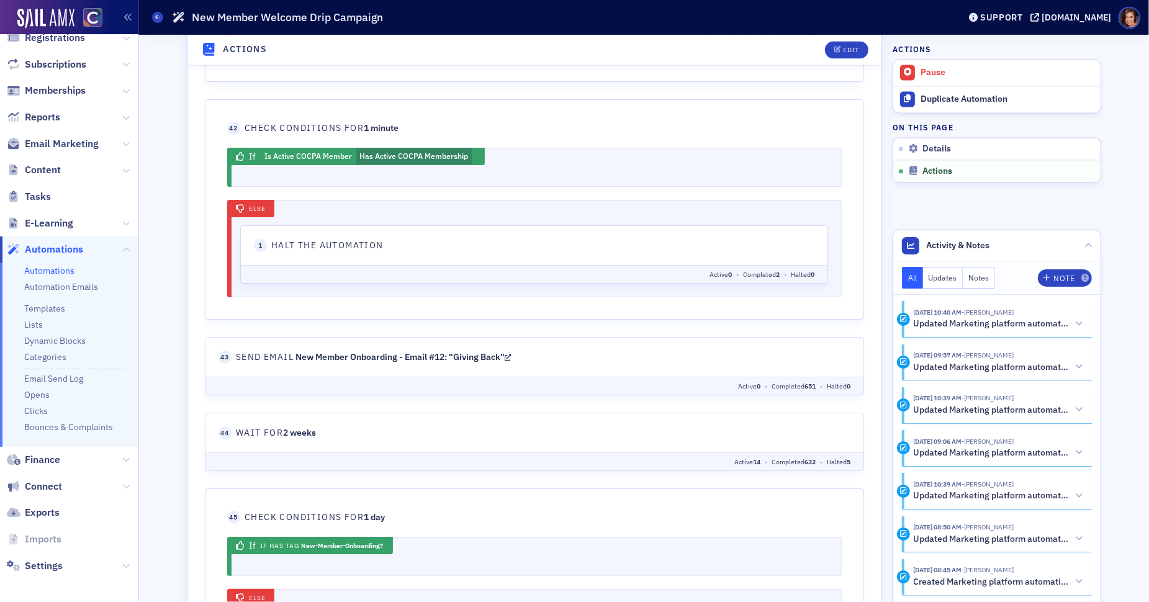
click at [511, 354] on icon at bounding box center [507, 358] width 7 height 9
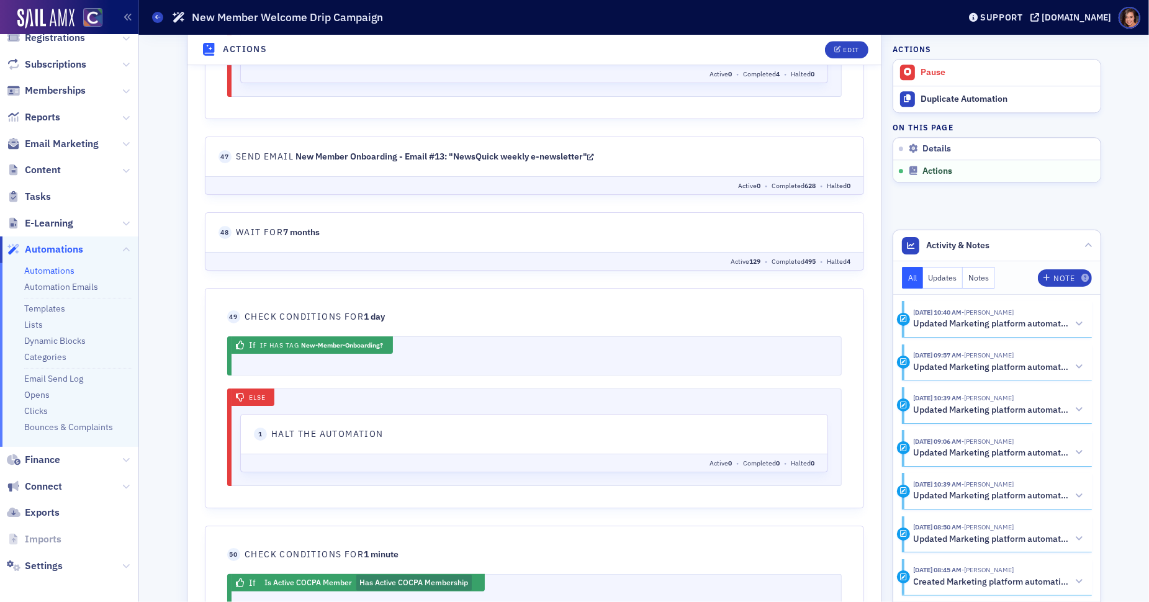
scroll to position [7762, 0]
click at [594, 155] on icon at bounding box center [590, 159] width 7 height 9
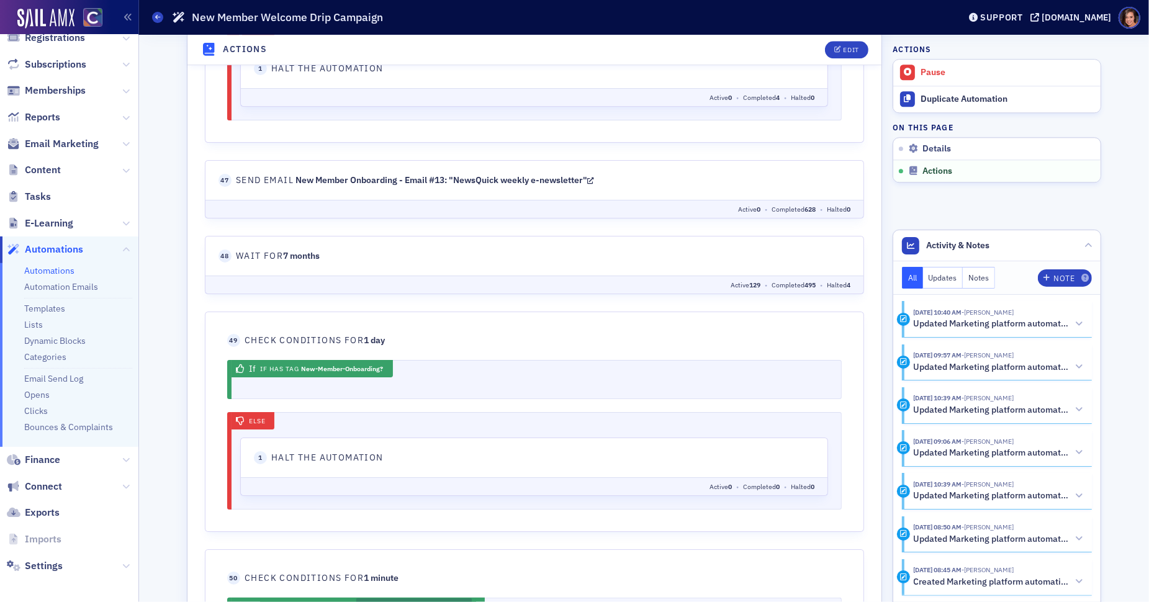
scroll to position [7678, 0]
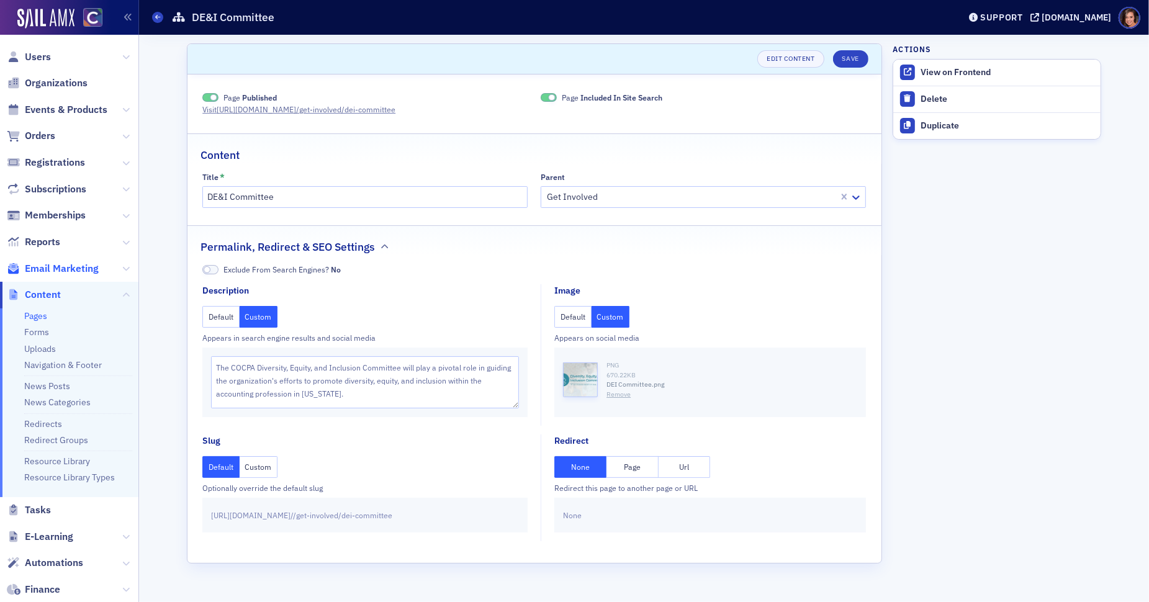
click at [88, 268] on span "Email Marketing" at bounding box center [62, 269] width 74 height 14
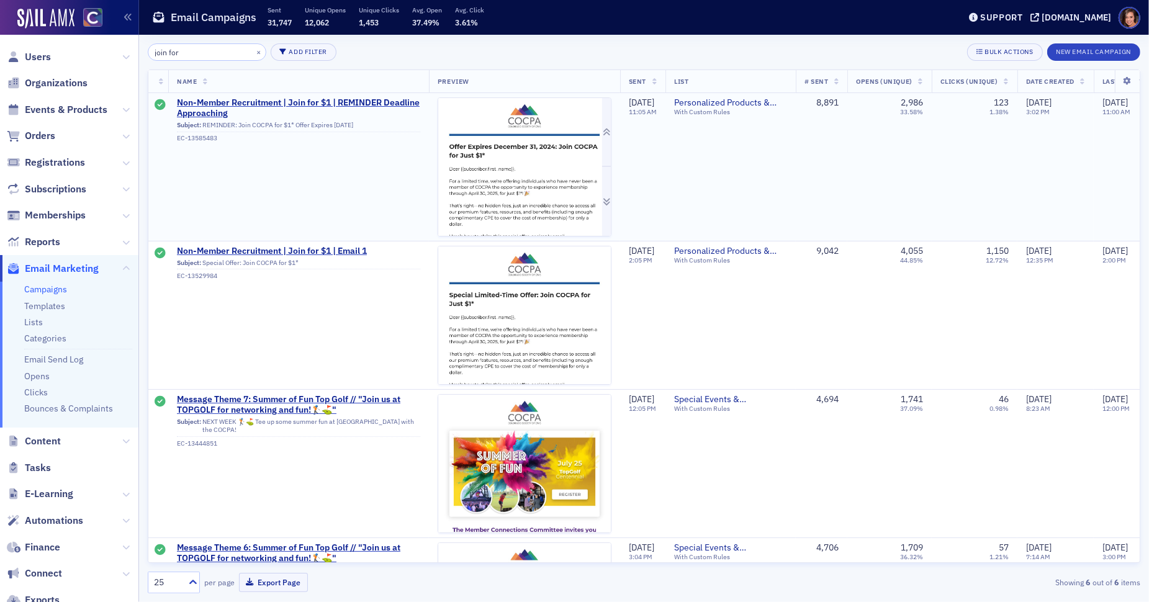
type input "join for"
click at [543, 181] on img at bounding box center [524, 304] width 173 height 413
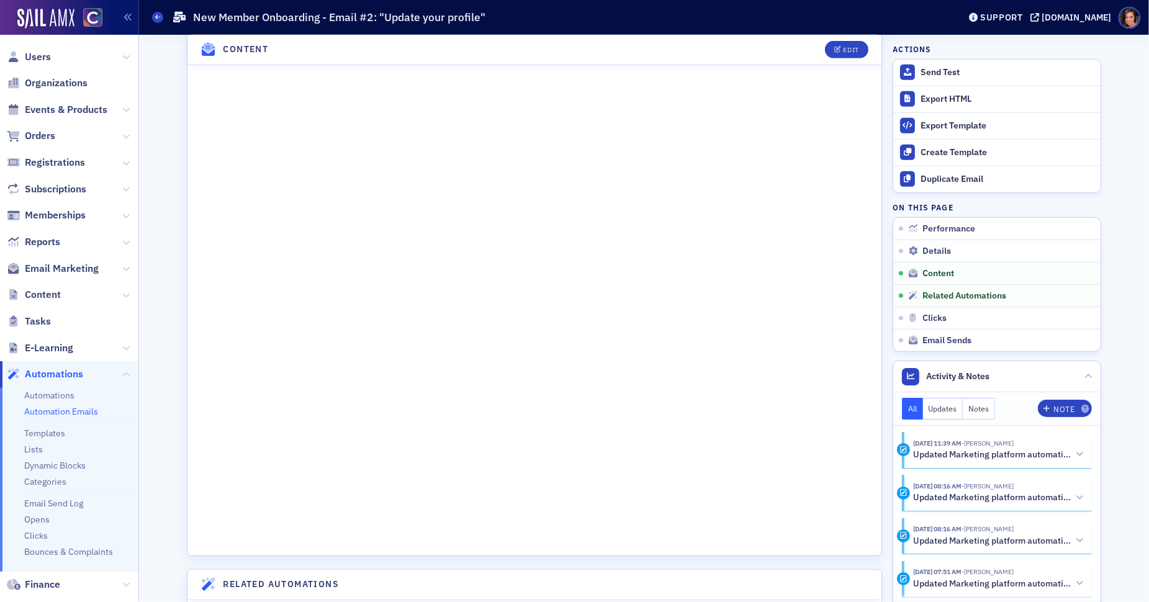
scroll to position [677, 0]
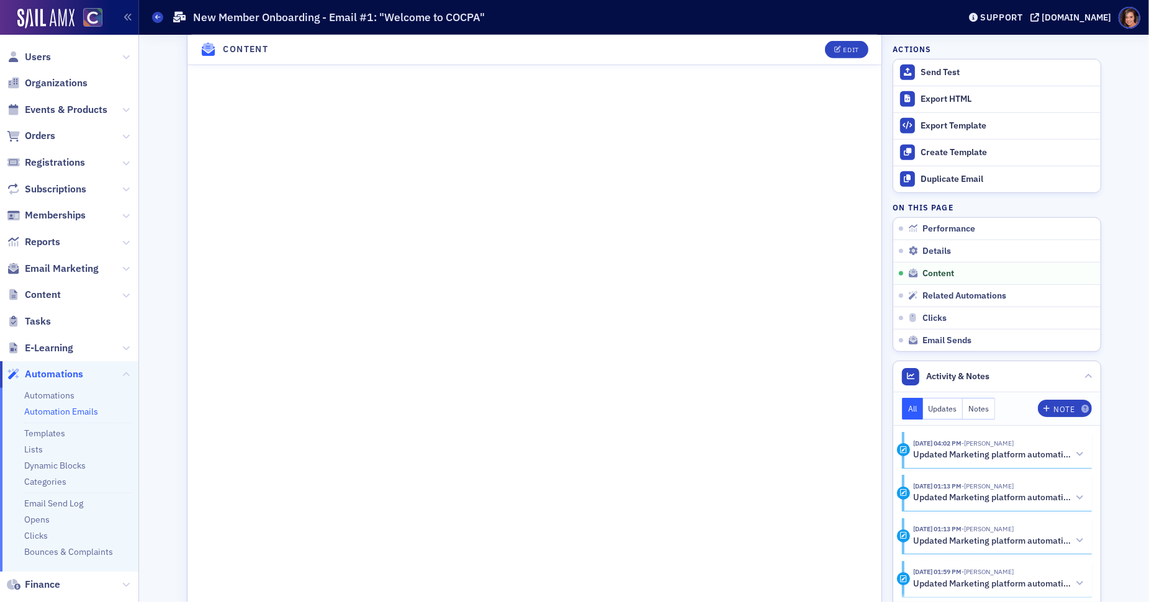
scroll to position [727, 0]
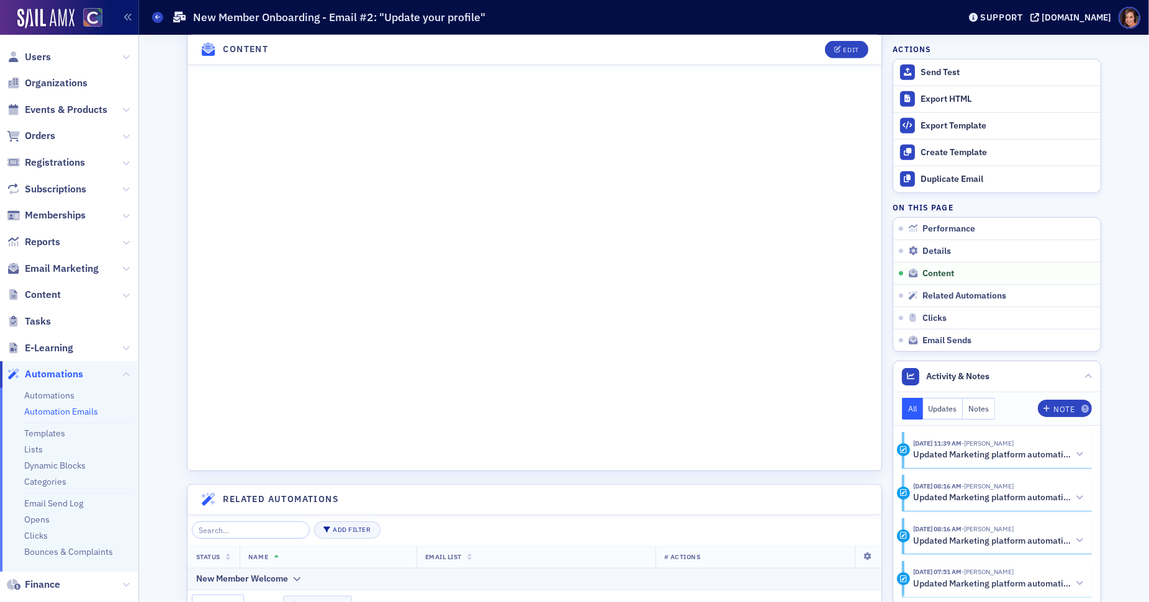
scroll to position [733, 0]
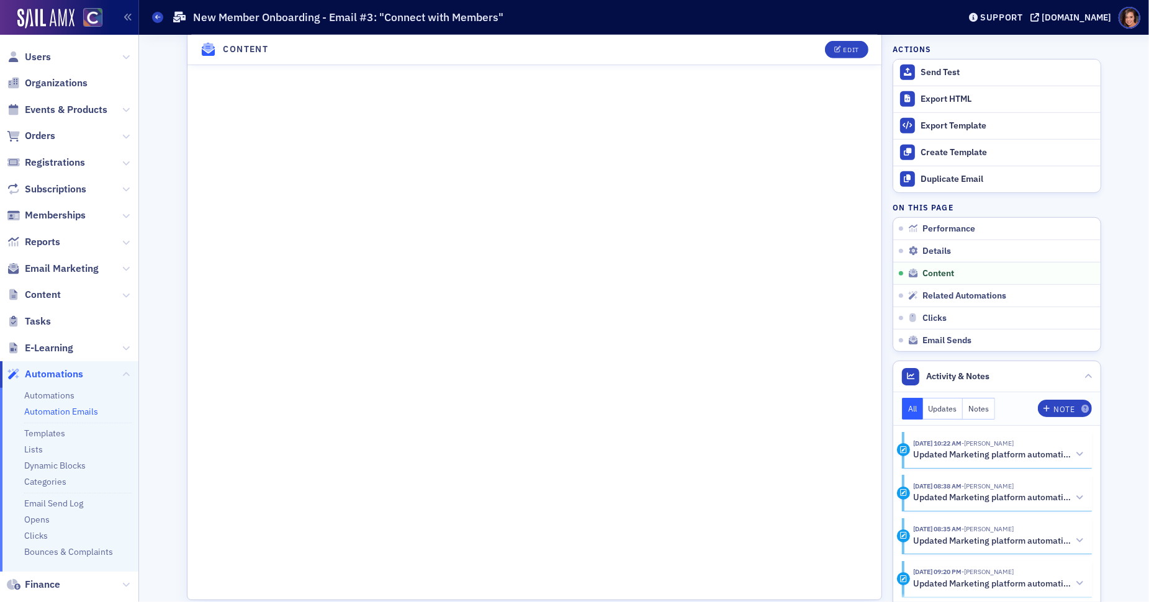
scroll to position [782, 0]
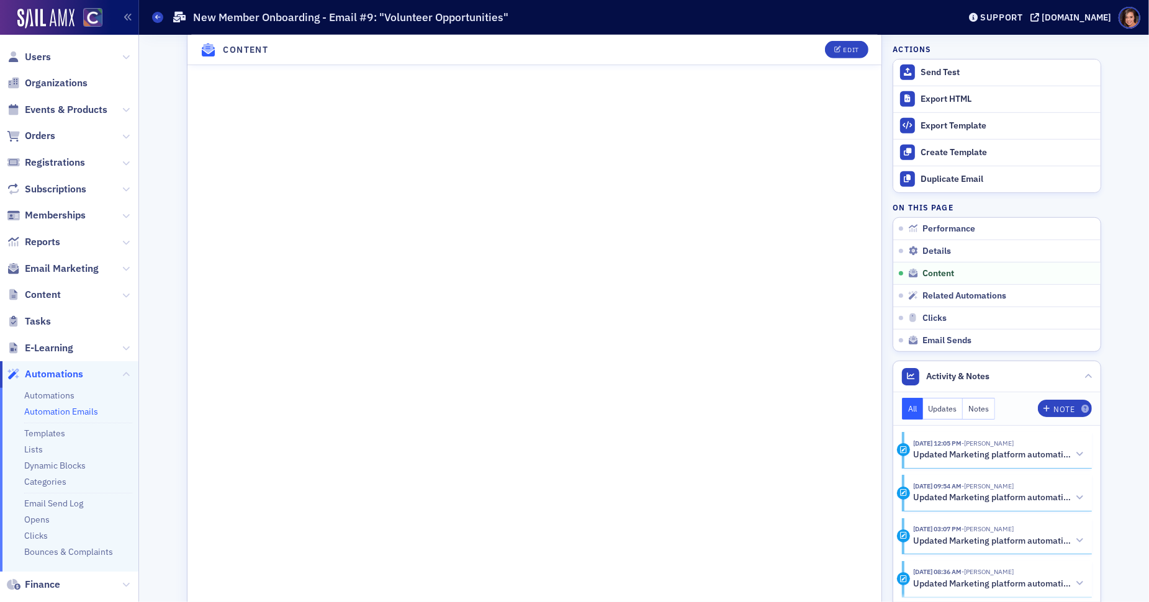
scroll to position [703, 0]
